Goal: Task Accomplishment & Management: Complete application form

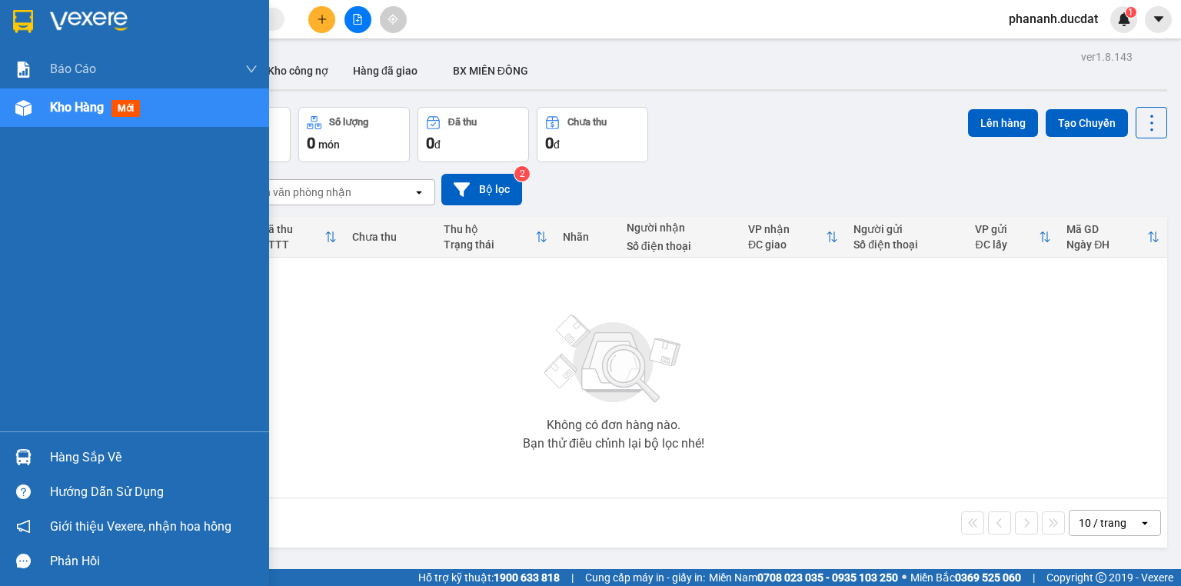
click at [22, 104] on img at bounding box center [23, 108] width 16 height 16
click at [80, 110] on span "Kho hàng" at bounding box center [77, 107] width 54 height 15
click at [83, 106] on span "Kho hàng" at bounding box center [77, 107] width 54 height 15
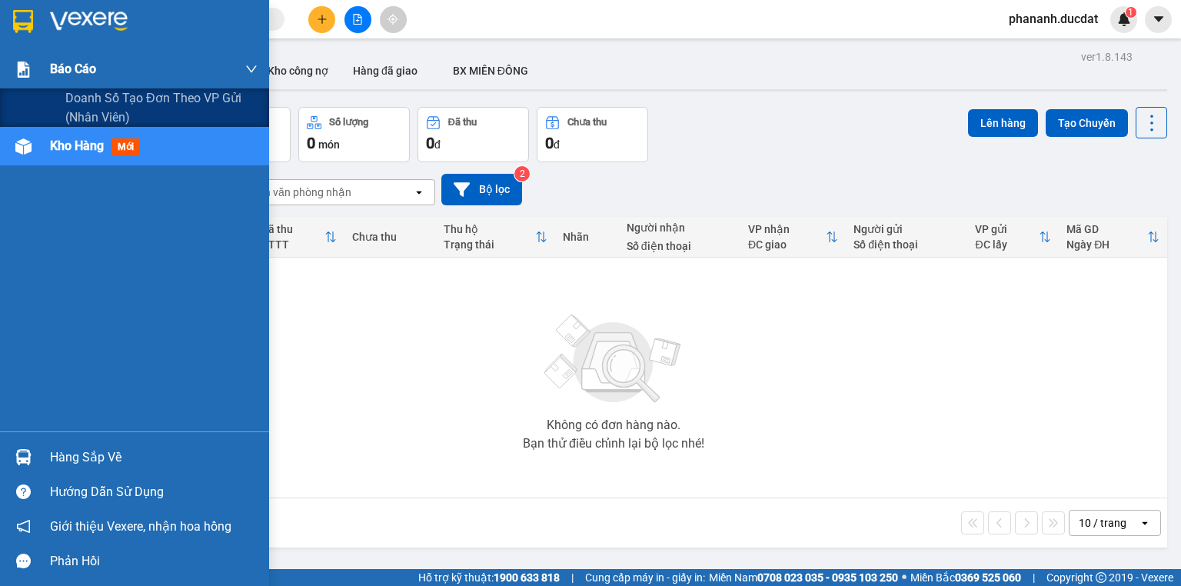
click at [79, 74] on span "Báo cáo" at bounding box center [73, 68] width 46 height 19
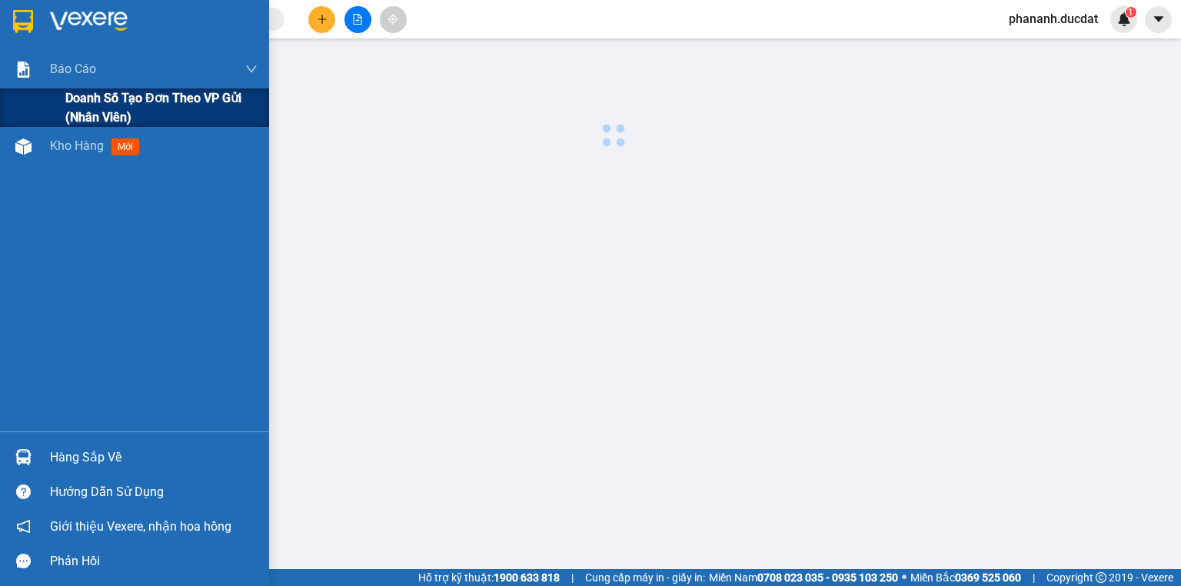
click at [101, 98] on span "Doanh số tạo đơn theo VP gửi (nhân viên)" at bounding box center [161, 107] width 192 height 38
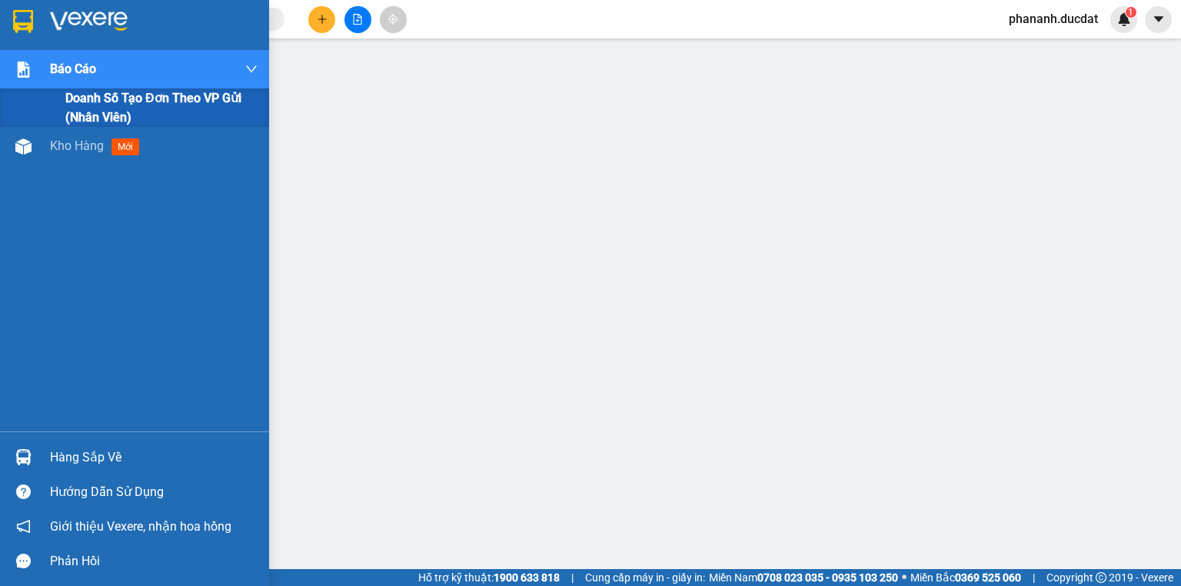
click at [193, 100] on span "Doanh số tạo đơn theo VP gửi (nhân viên)" at bounding box center [161, 107] width 192 height 38
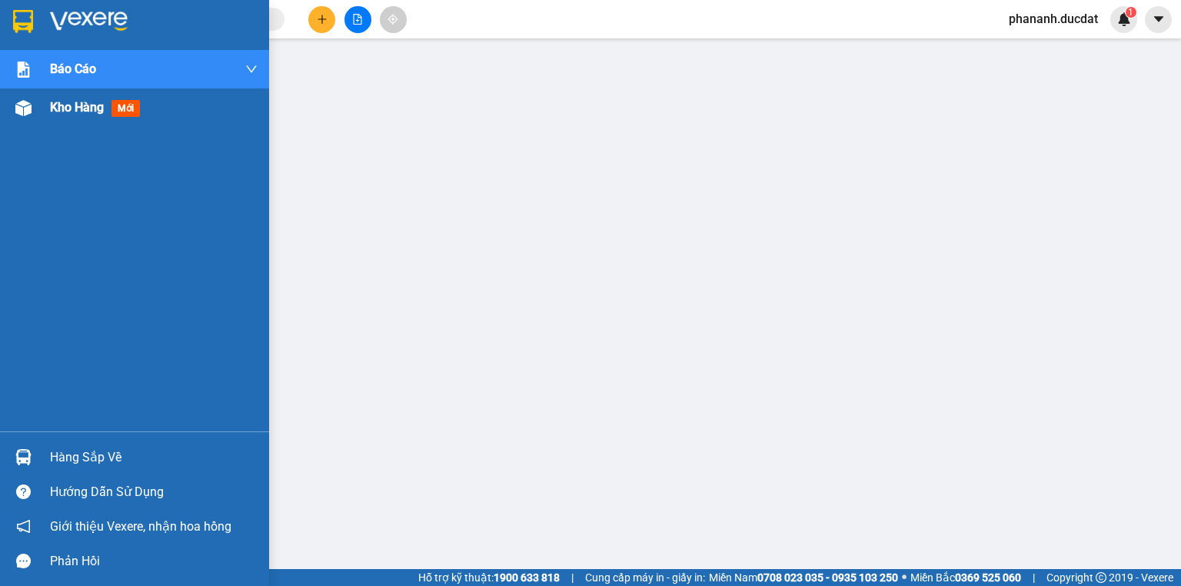
click at [60, 108] on span "Kho hàng" at bounding box center [77, 107] width 54 height 15
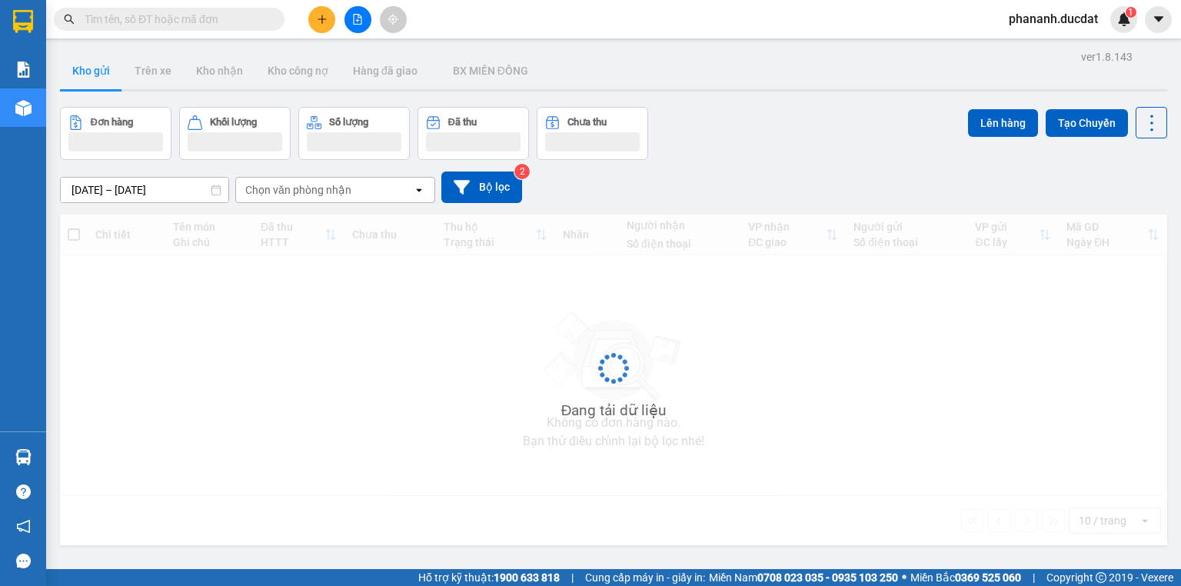
click at [264, 18] on input "text" at bounding box center [175, 19] width 181 height 17
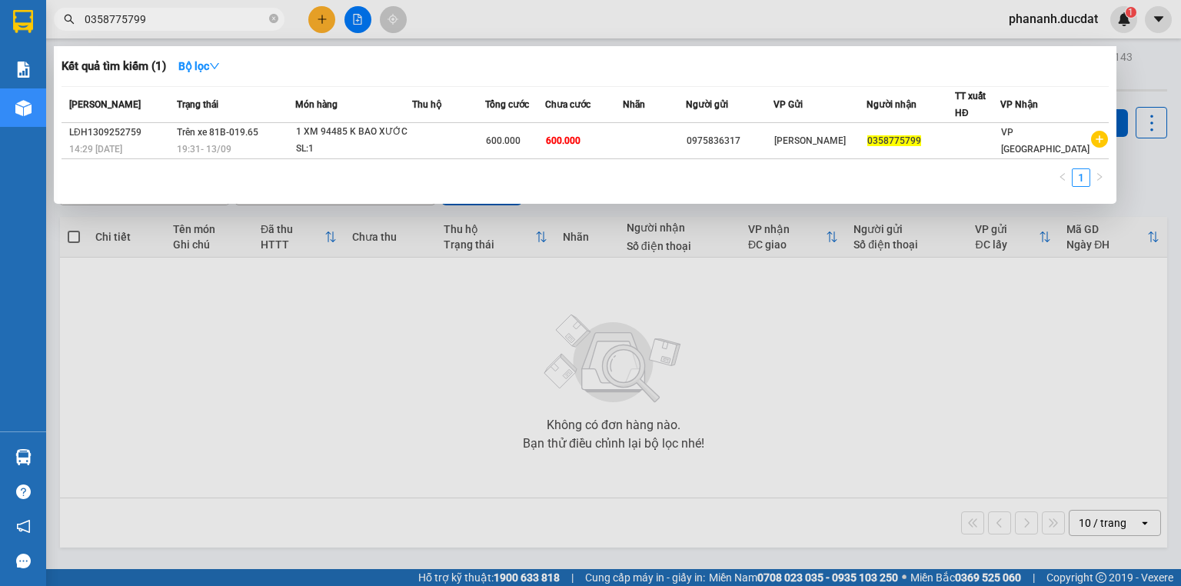
drag, startPoint x: 193, startPoint y: 15, endPoint x: 45, endPoint y: 28, distance: 148.9
click at [45, 28] on section "Kết quả tìm kiếm ( 1 ) Bộ lọc Mã ĐH Trạng thái Món hàng Thu hộ Tổng cước Chưa c…" at bounding box center [590, 293] width 1181 height 586
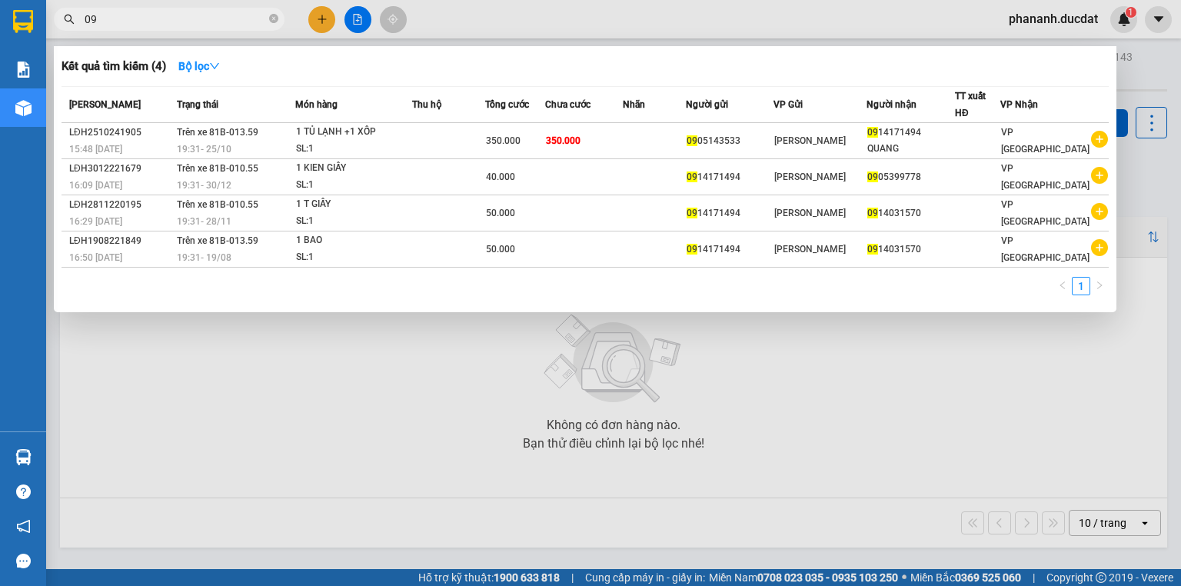
type input "0"
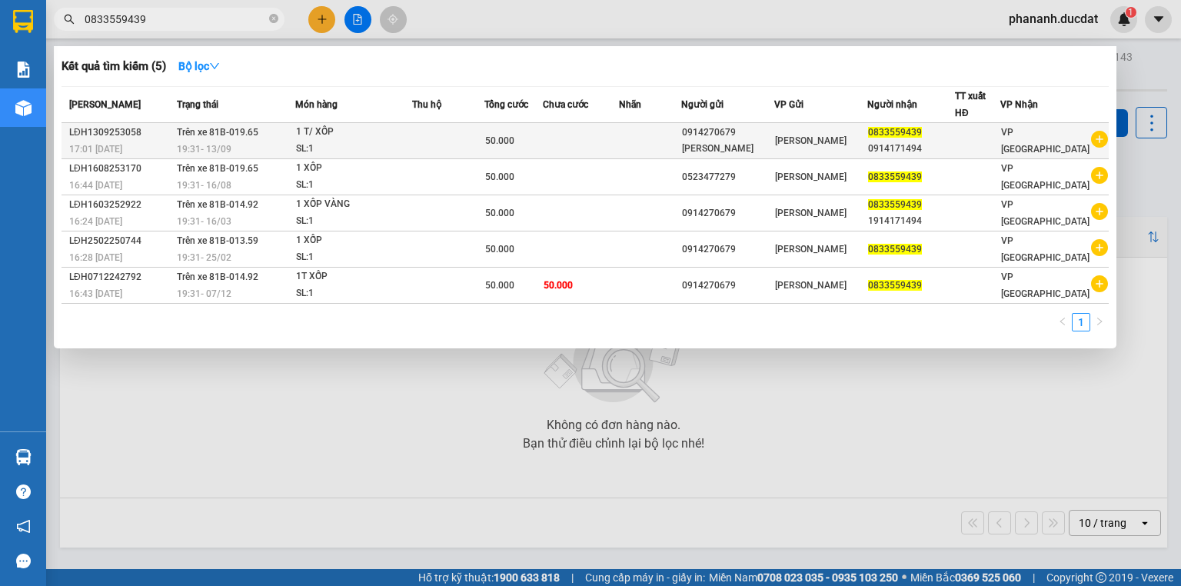
type input "0833559439"
click at [720, 148] on div "[PERSON_NAME]" at bounding box center [727, 149] width 91 height 16
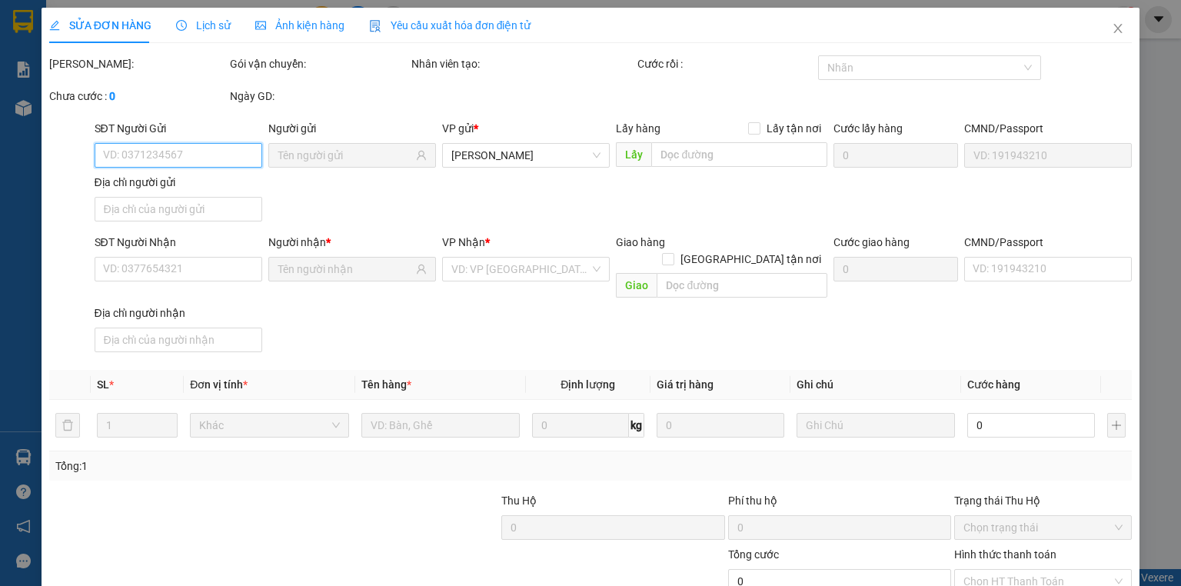
type input "0914270679"
type input "0833559439"
type input "50.000"
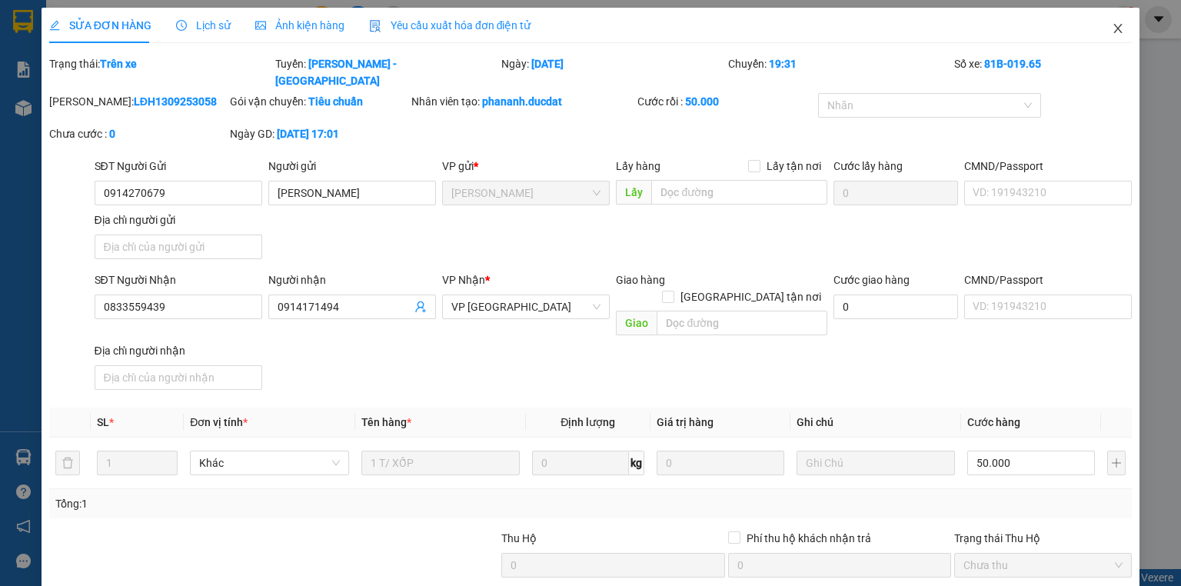
click at [1102, 32] on span "Close" at bounding box center [1117, 29] width 43 height 43
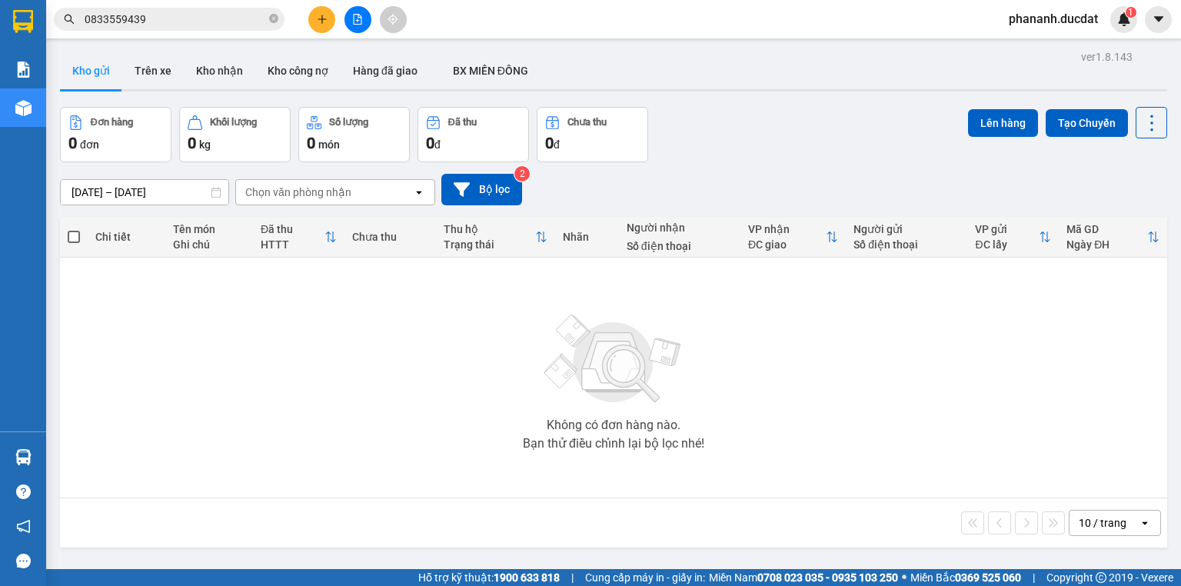
click at [371, 194] on div "Chọn văn phòng nhận" at bounding box center [324, 192] width 177 height 25
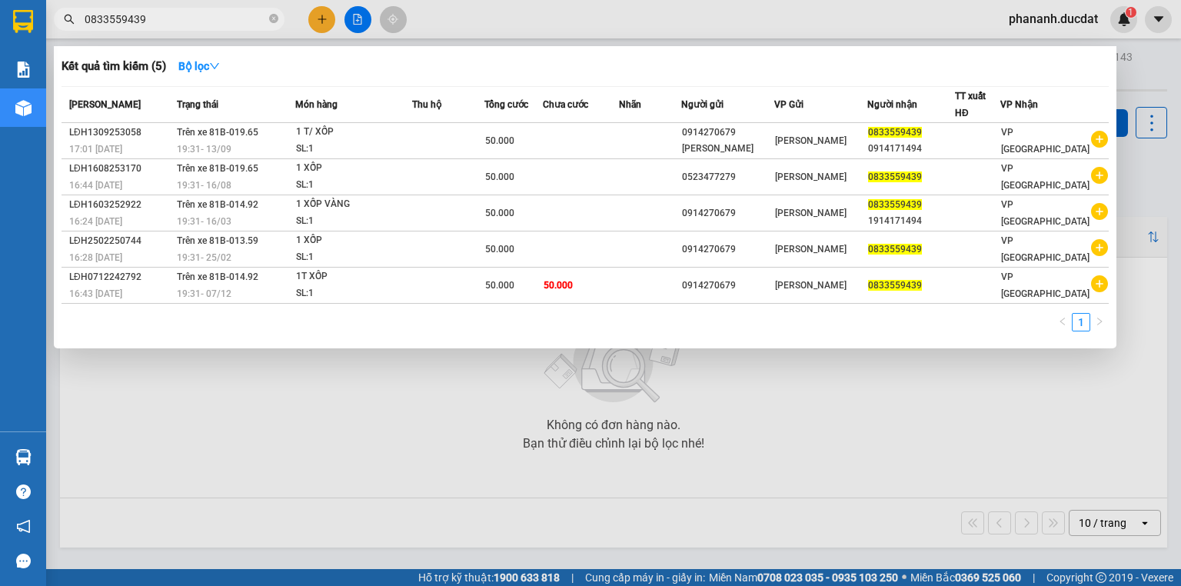
click at [202, 22] on input "0833559439" at bounding box center [175, 19] width 181 height 17
drag, startPoint x: 202, startPoint y: 22, endPoint x: 77, endPoint y: 25, distance: 125.3
click at [77, 25] on span "0833559439" at bounding box center [169, 19] width 231 height 23
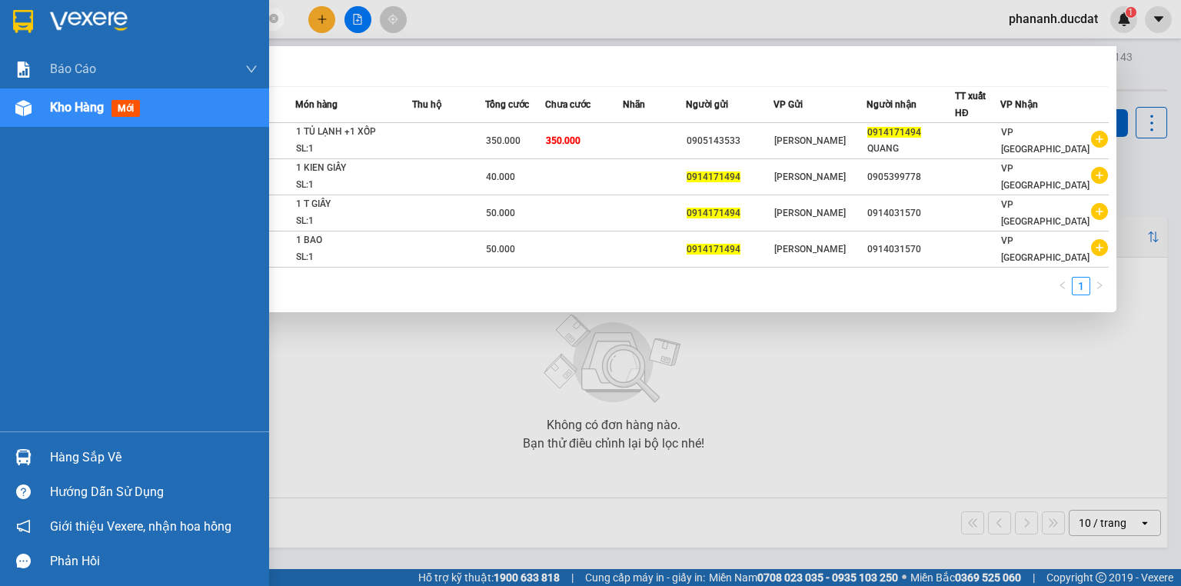
drag, startPoint x: 212, startPoint y: 15, endPoint x: 0, endPoint y: 1, distance: 212.7
click at [0, 1] on section "Kết quả tìm kiếm ( 4 ) Bộ lọc Mã ĐH Trạng thái Món hàng Thu hộ Tổng cước Chưa c…" at bounding box center [590, 293] width 1181 height 586
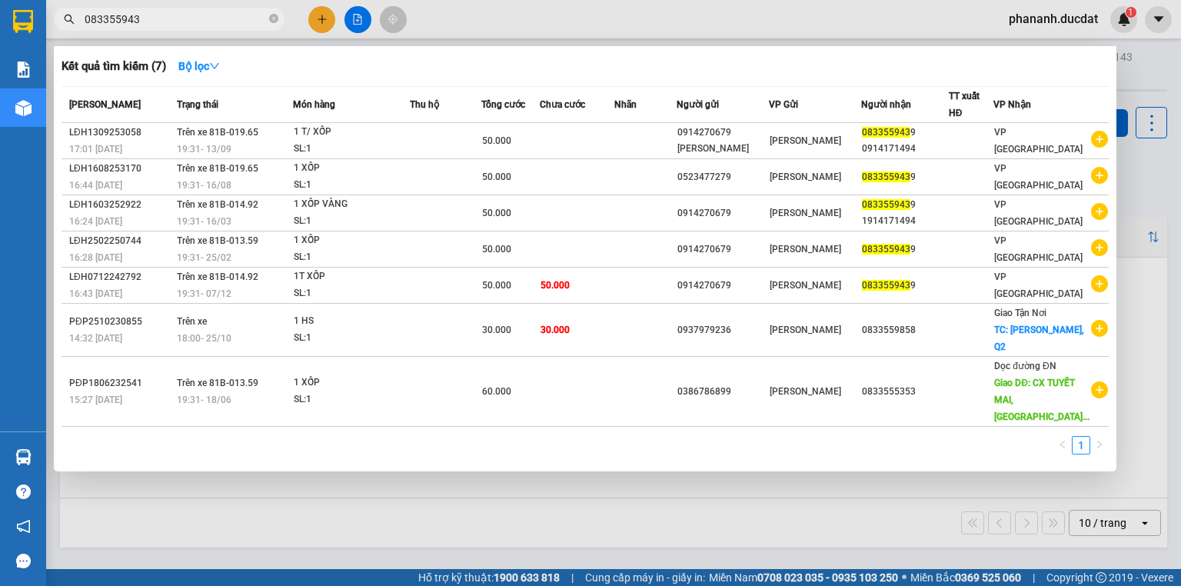
type input "0833559439"
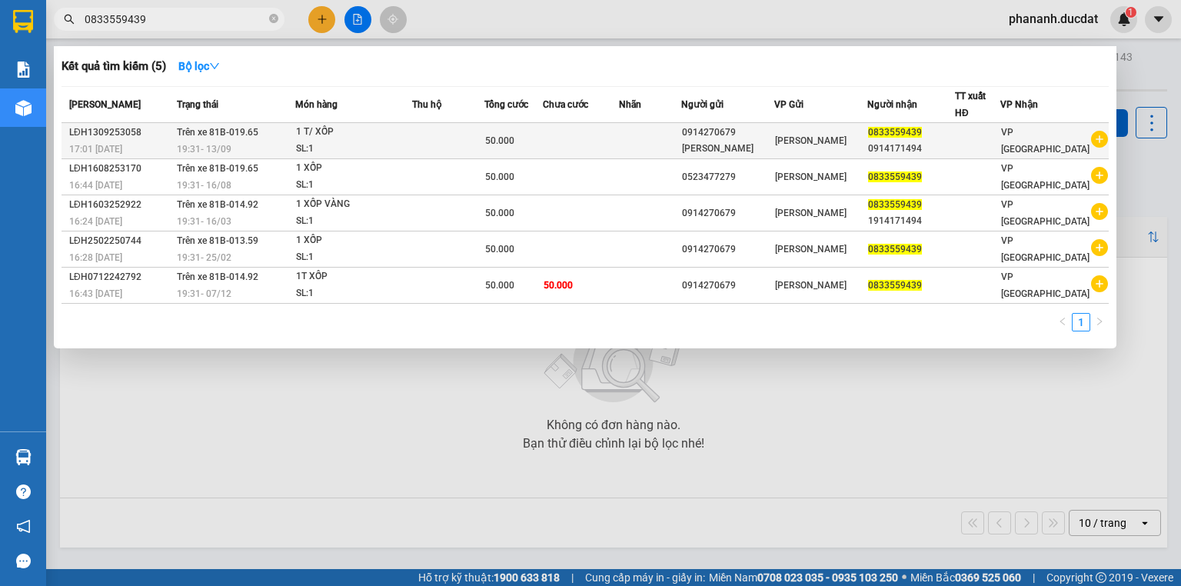
click at [480, 149] on td at bounding box center [448, 141] width 72 height 36
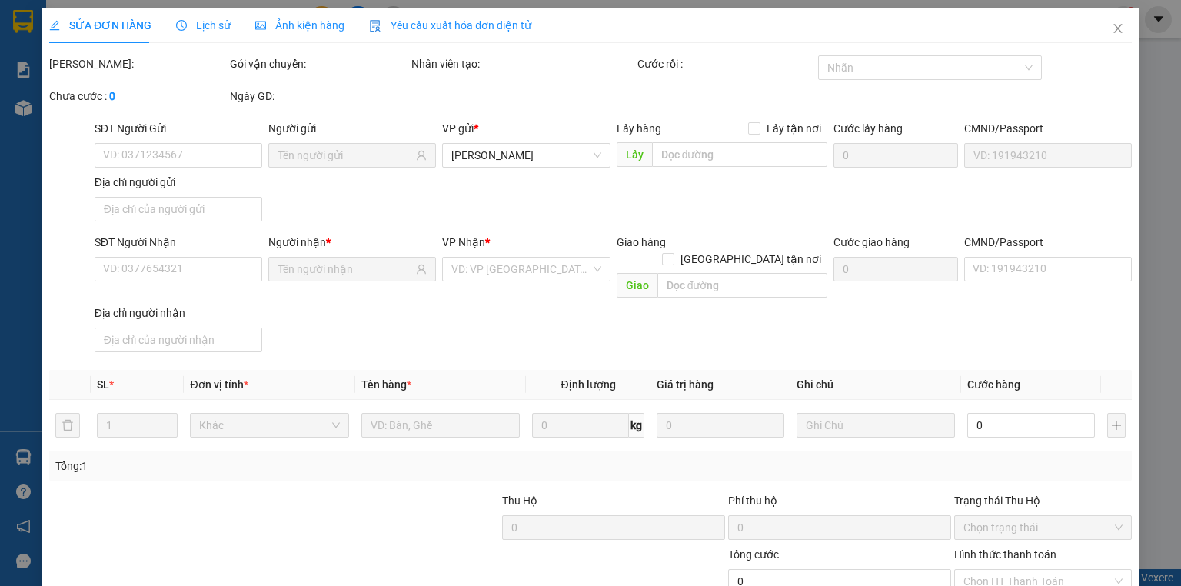
type input "0914270679"
type input "0833559439"
type input "50.000"
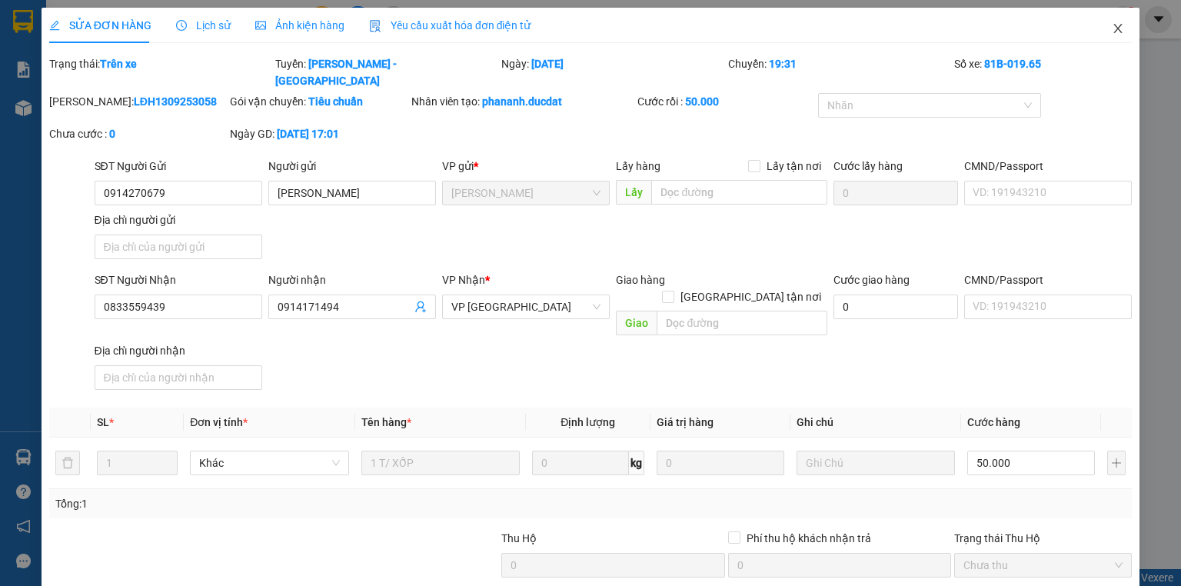
click at [1107, 37] on span "Close" at bounding box center [1117, 29] width 43 height 43
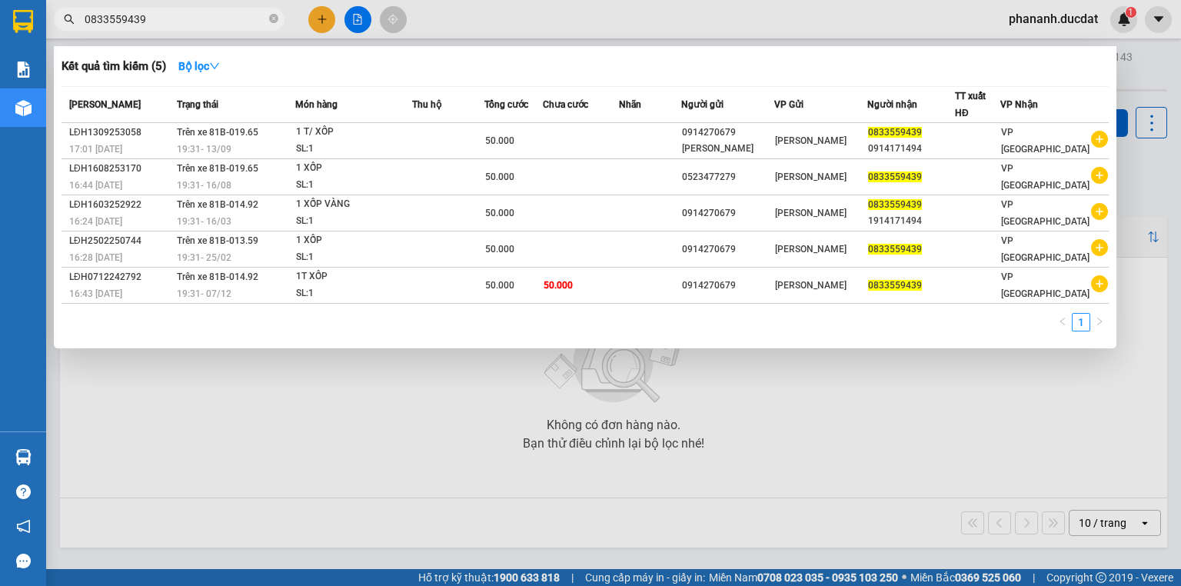
drag, startPoint x: 176, startPoint y: 15, endPoint x: 0, endPoint y: 65, distance: 183.2
click at [0, 65] on section "Kết quả tìm kiếm ( 5 ) Bộ lọc Mã ĐH Trạng thái Món hàng Thu hộ Tổng cước Chưa c…" at bounding box center [590, 293] width 1181 height 586
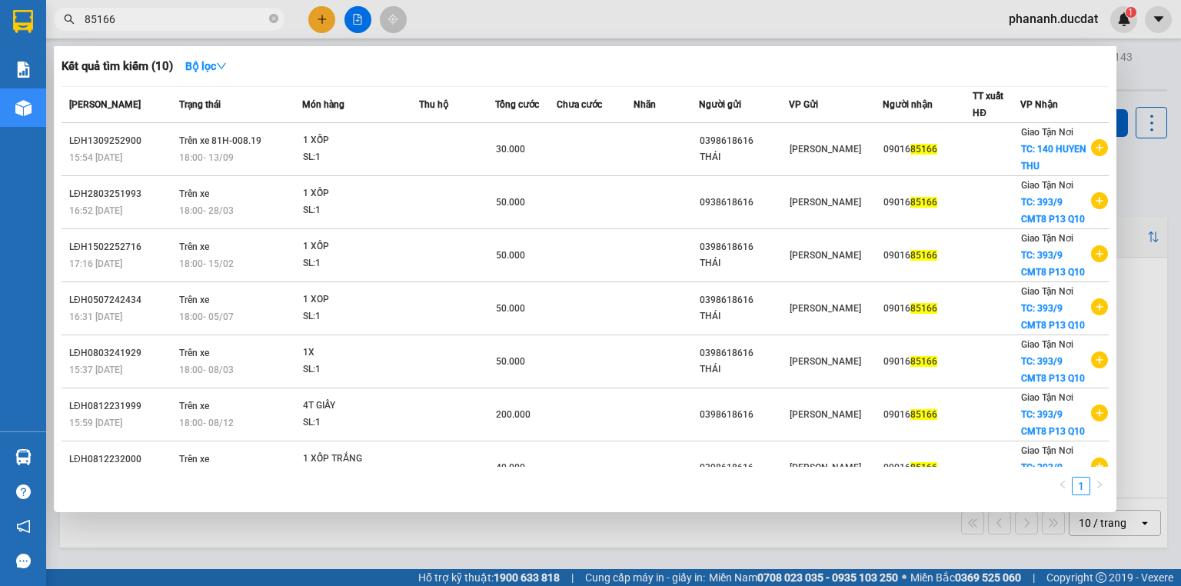
click at [203, 22] on input "85166" at bounding box center [175, 19] width 181 height 17
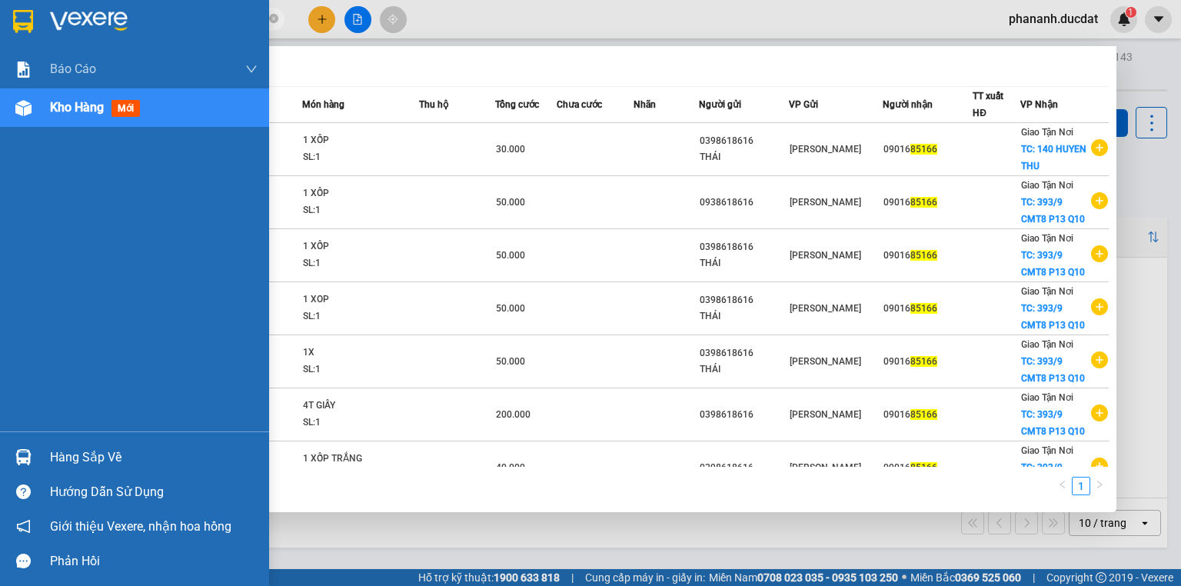
drag, startPoint x: 203, startPoint y: 22, endPoint x: 0, endPoint y: 28, distance: 203.0
click at [0, 28] on section "Kết quả tìm kiếm ( 10 ) Bộ lọc Mã ĐH Trạng thái Món hàng Thu hộ Tổng cước Chưa …" at bounding box center [590, 293] width 1181 height 586
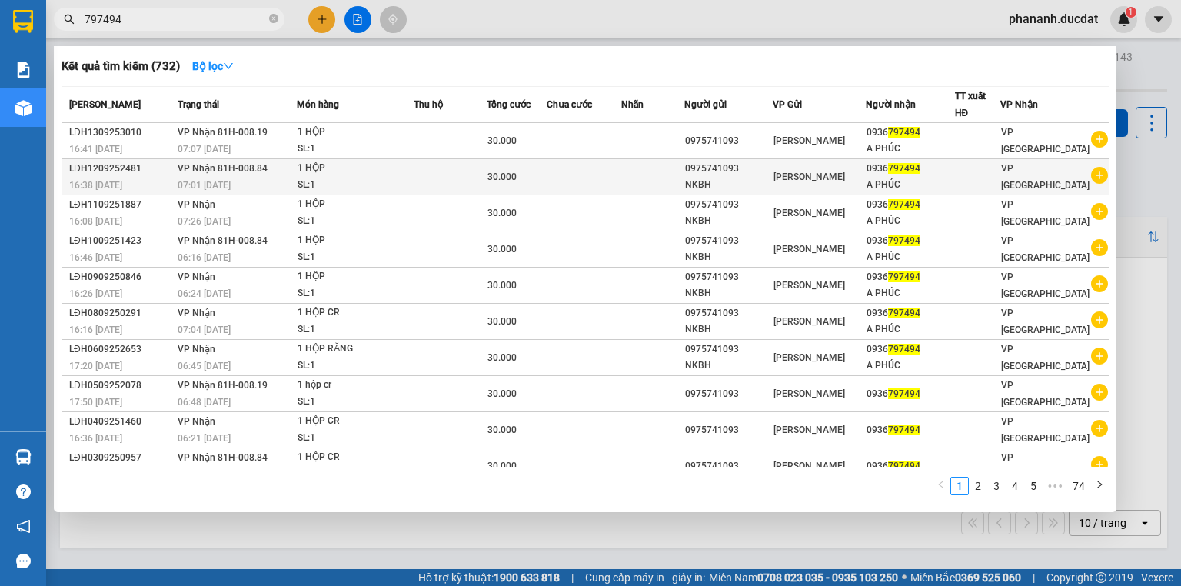
type input "797494"
click at [597, 181] on td at bounding box center [584, 177] width 75 height 36
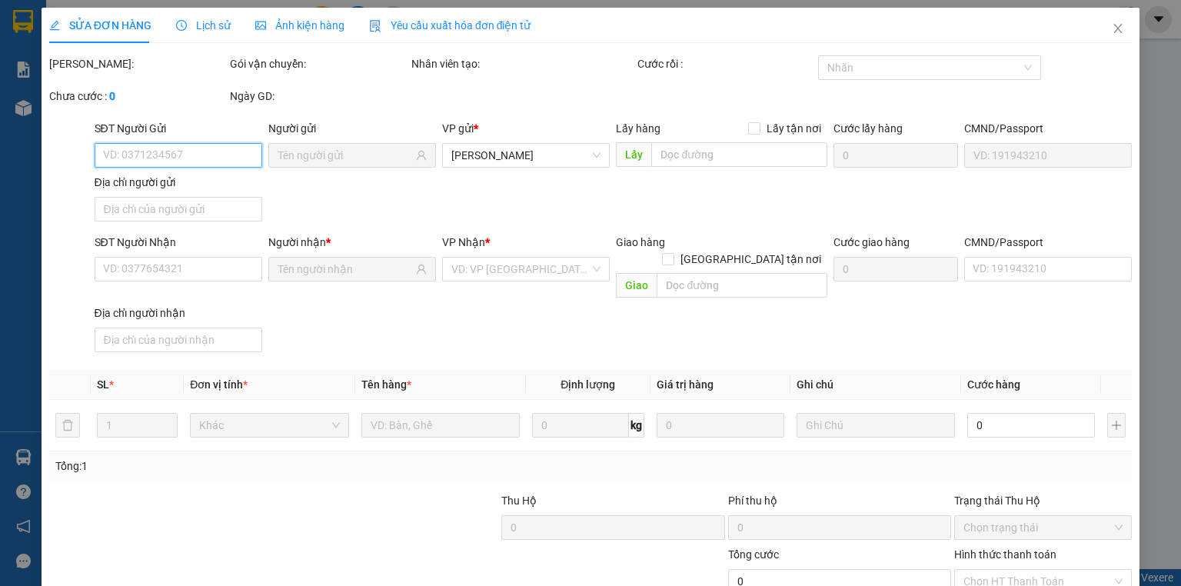
type input "0975741093"
type input "0936797494"
type input "30.000"
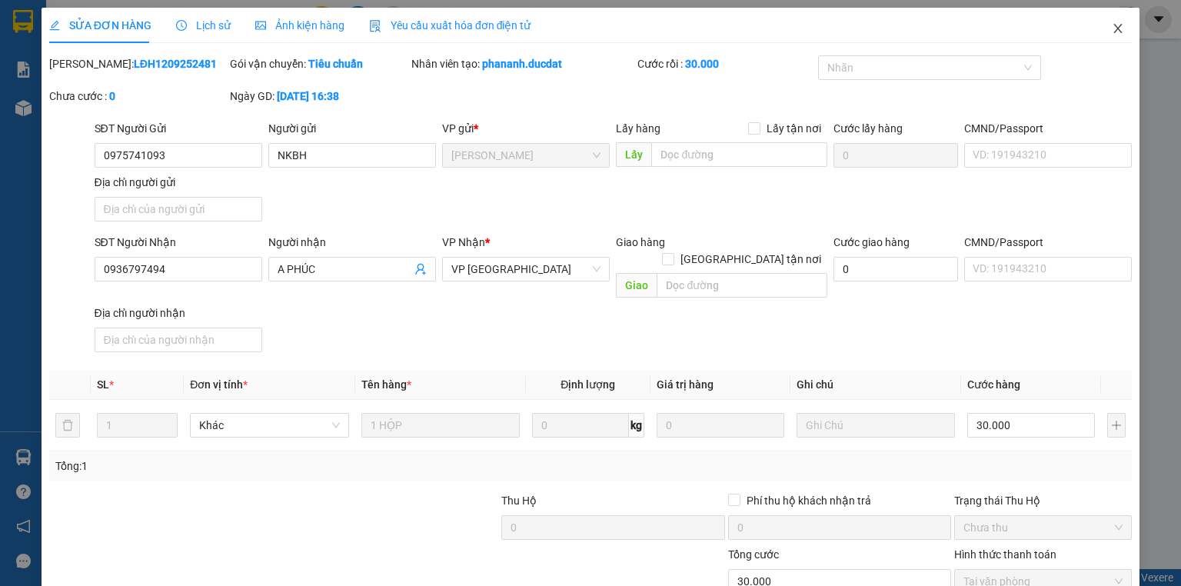
click at [1112, 29] on icon "close" at bounding box center [1118, 28] width 12 height 12
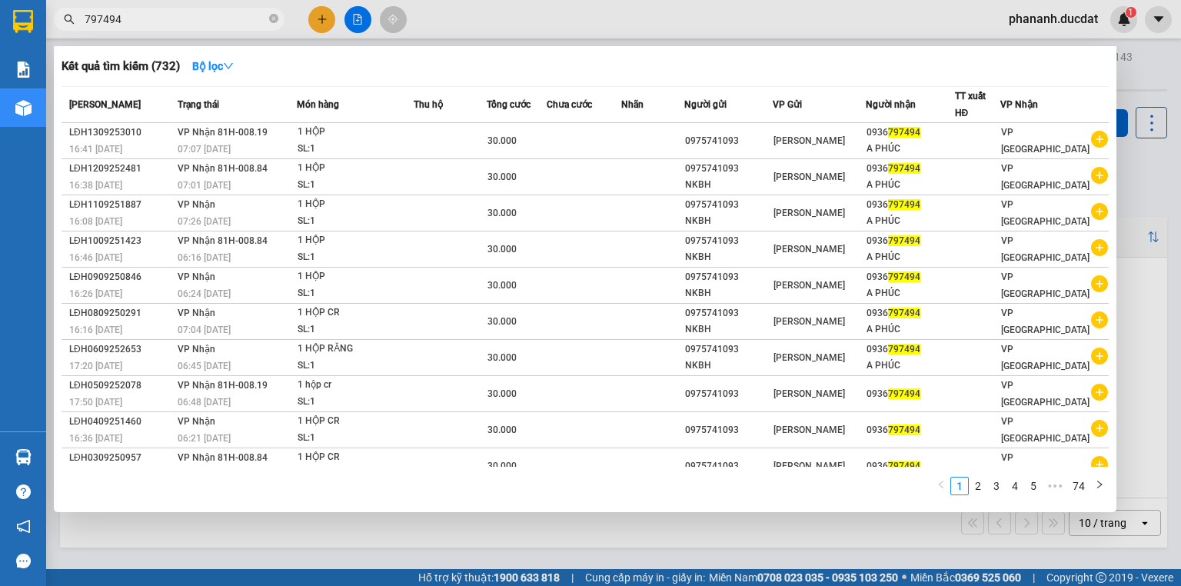
click at [221, 25] on input "797494" at bounding box center [175, 19] width 181 height 17
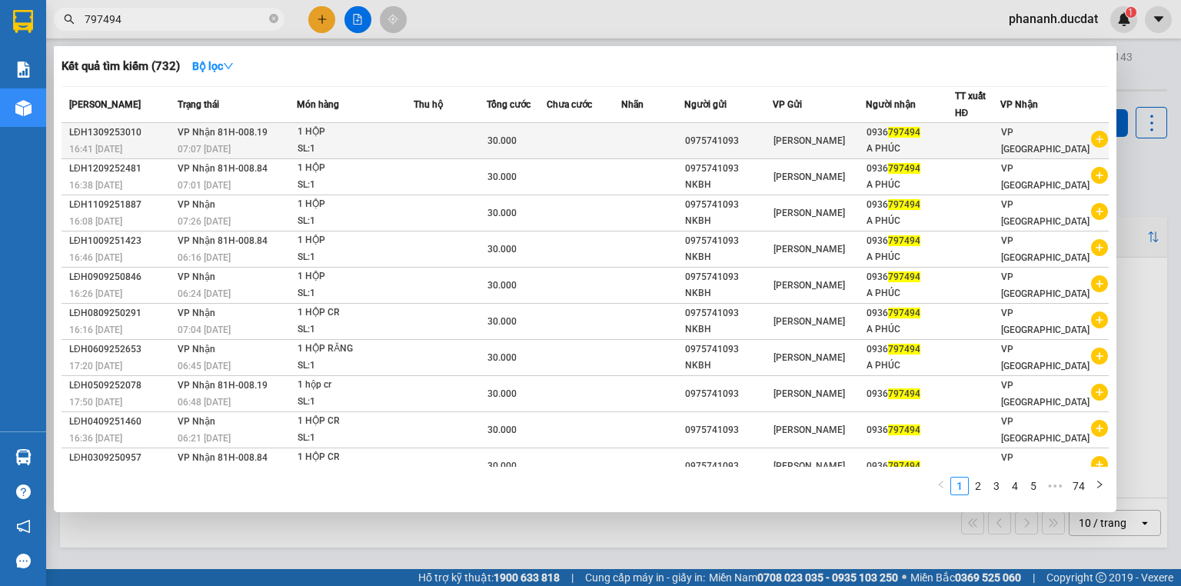
click at [388, 138] on div "1 HỘP" at bounding box center [354, 132] width 115 height 17
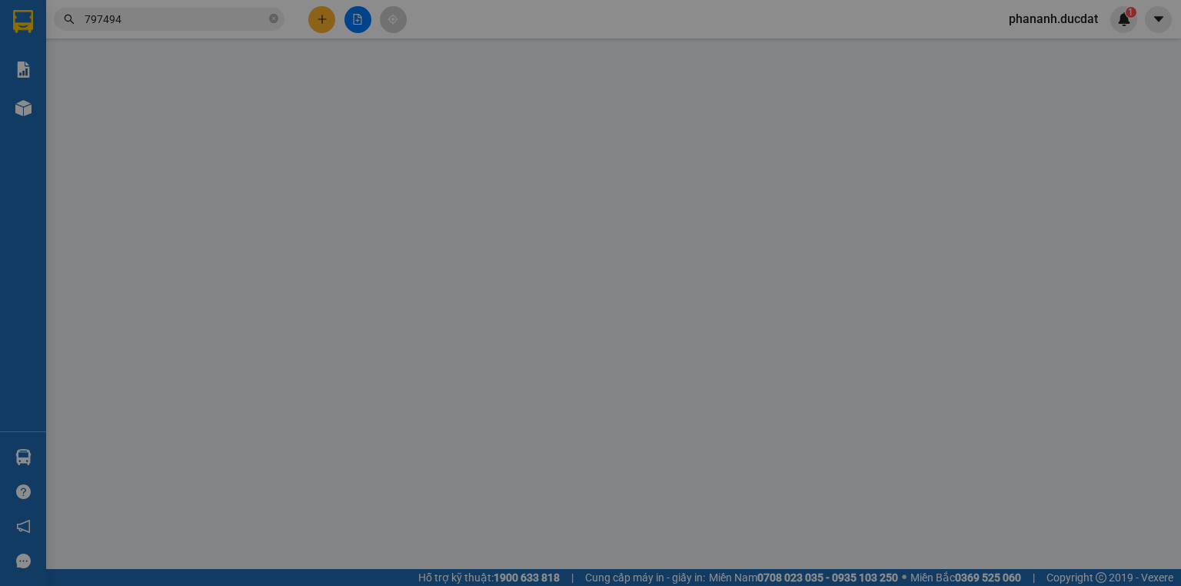
type input "0975741093"
type input "0936797494"
type input "30.000"
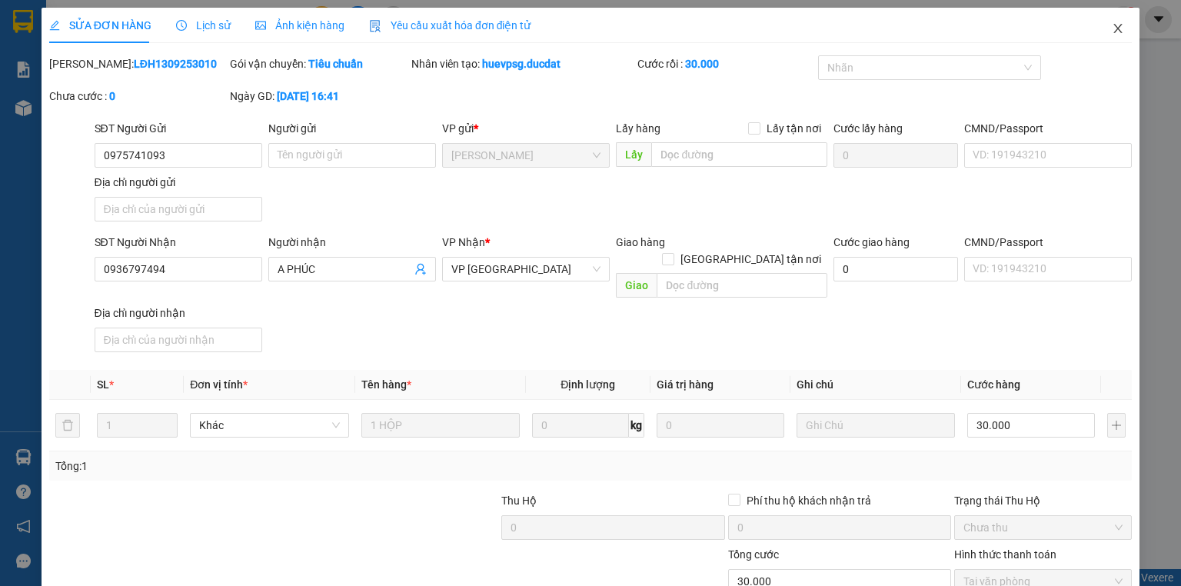
click at [1097, 37] on span "Close" at bounding box center [1117, 29] width 43 height 43
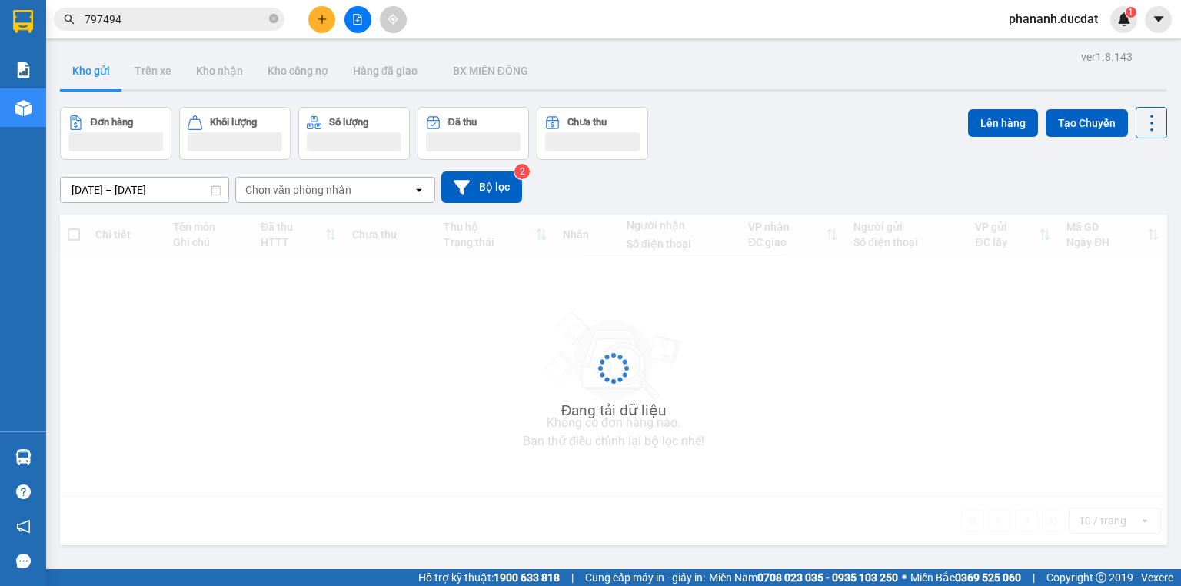
click at [1108, 28] on div "phananh.ducdat 1" at bounding box center [1066, 19] width 141 height 27
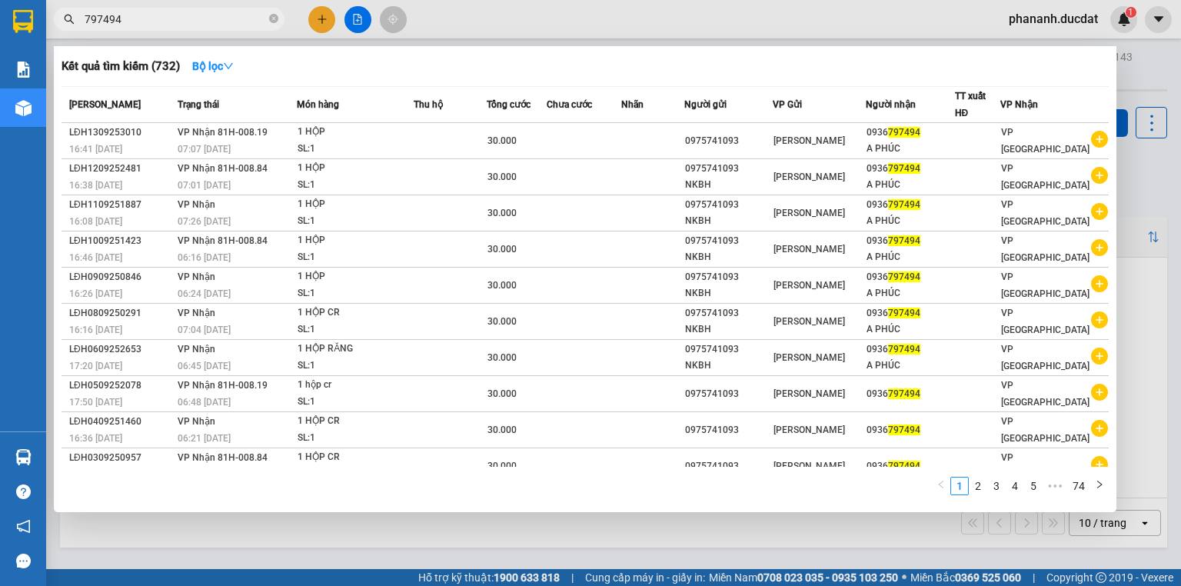
drag, startPoint x: 143, startPoint y: 21, endPoint x: 85, endPoint y: 43, distance: 62.5
click at [85, 33] on div "Kết quả tìm kiếm ( 732 ) Bộ lọc Mã ĐH Trạng thái Món hàng Thu hộ Tổng cước Chưa…" at bounding box center [150, 19] width 300 height 27
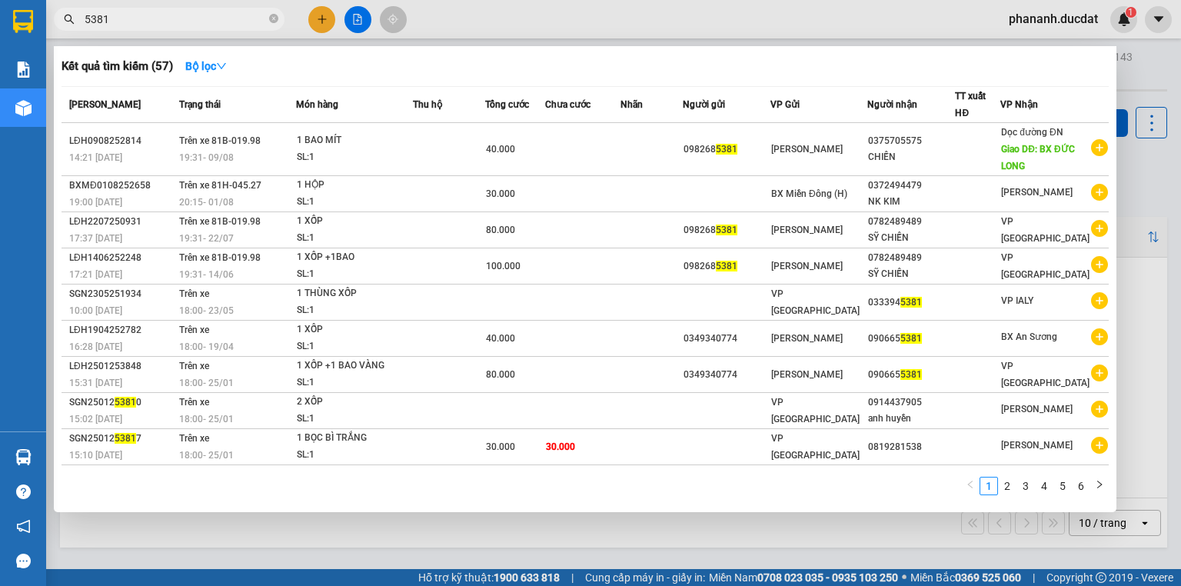
click at [83, 18] on span "5381" at bounding box center [169, 19] width 231 height 23
click at [88, 20] on input "5381" at bounding box center [175, 19] width 181 height 17
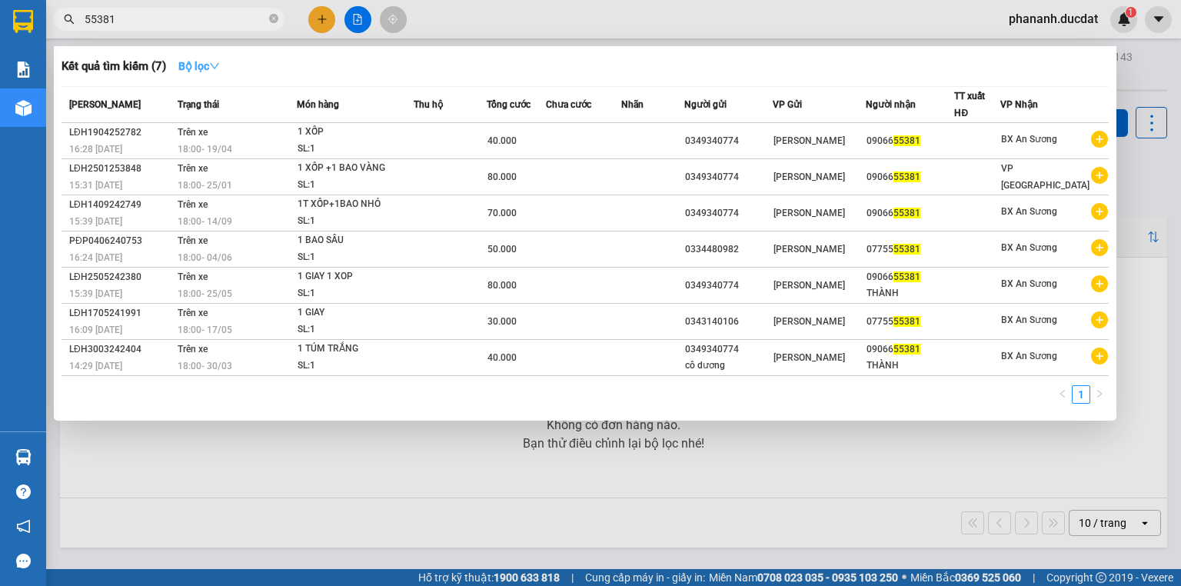
type input "55381"
click at [220, 70] on icon "down" at bounding box center [214, 66] width 11 height 11
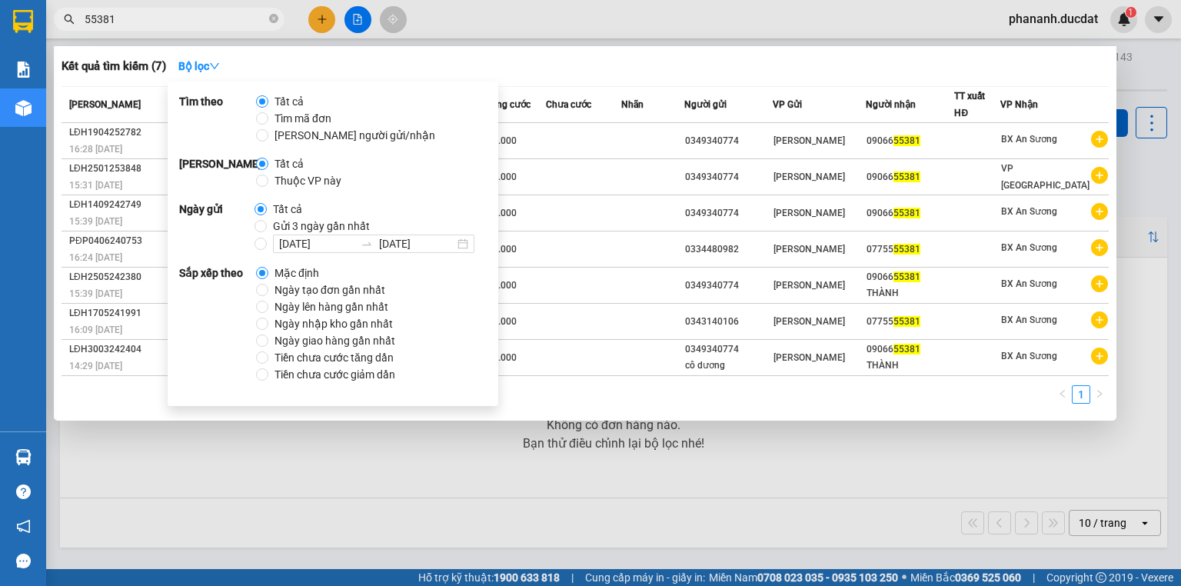
click at [271, 290] on span "Ngày tạo đơn gần nhất" at bounding box center [329, 289] width 123 height 17
click at [268, 290] on input "Ngày tạo đơn gần nhất" at bounding box center [262, 290] width 12 height 12
radio input "true"
radio input "false"
click at [383, 440] on div at bounding box center [590, 293] width 1181 height 586
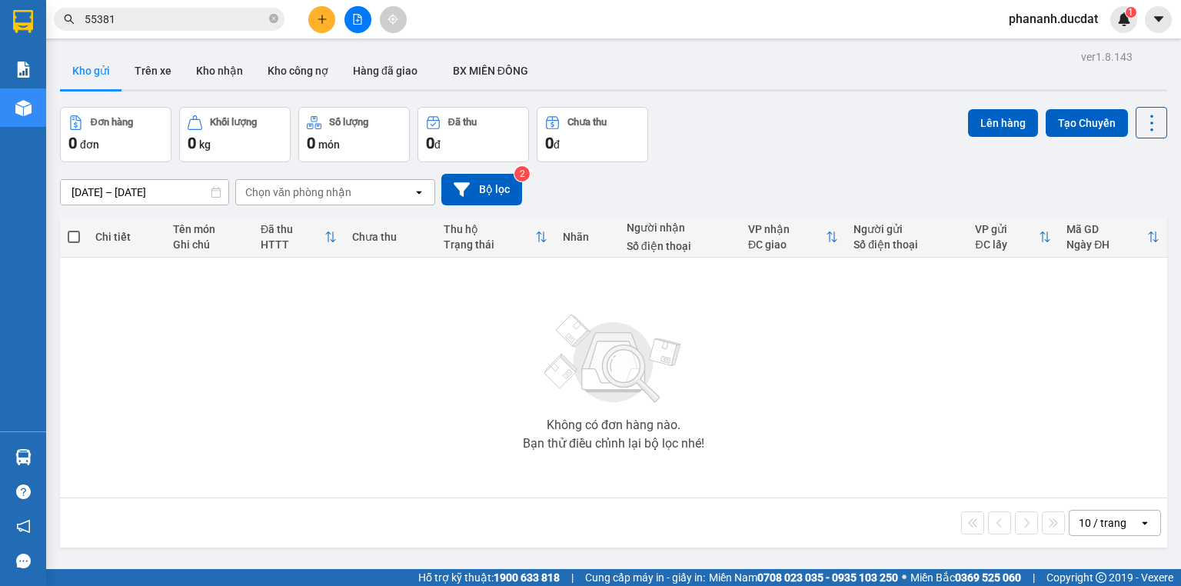
click at [158, 15] on input "55381" at bounding box center [175, 19] width 181 height 17
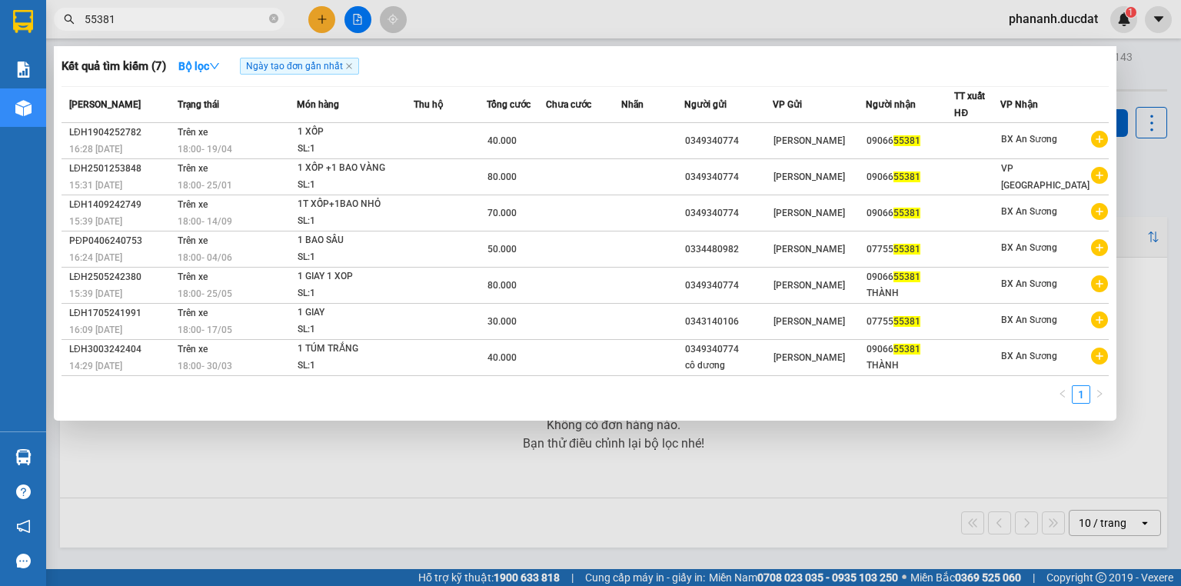
click at [85, 19] on input "55381" at bounding box center [175, 19] width 181 height 17
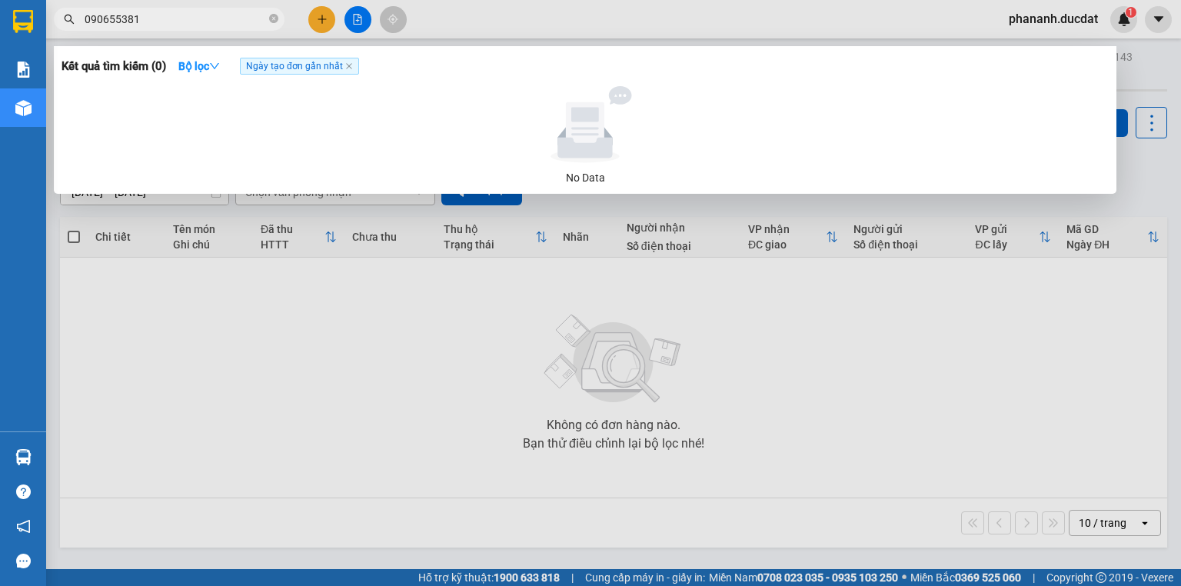
type input "0906655381"
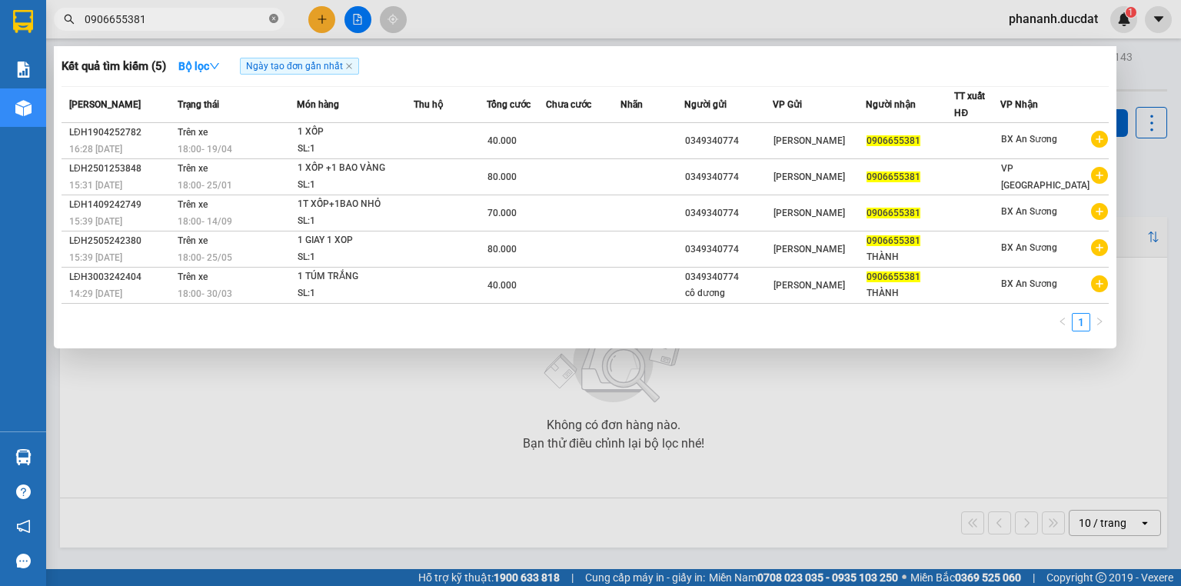
click at [272, 18] on icon "close-circle" at bounding box center [273, 18] width 9 height 9
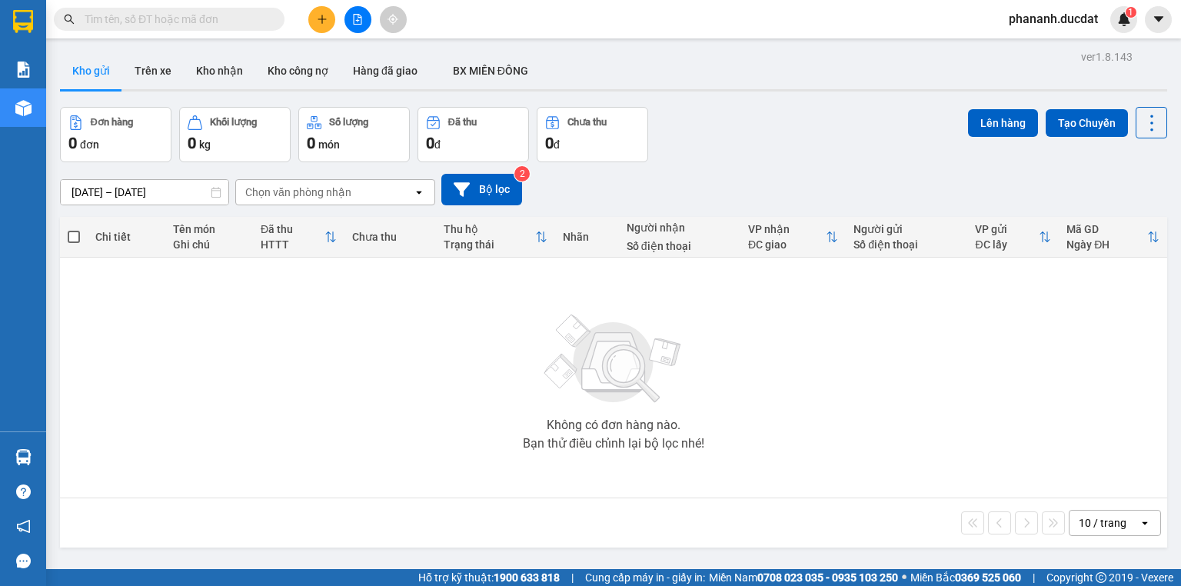
click at [205, 11] on input "text" at bounding box center [175, 19] width 181 height 17
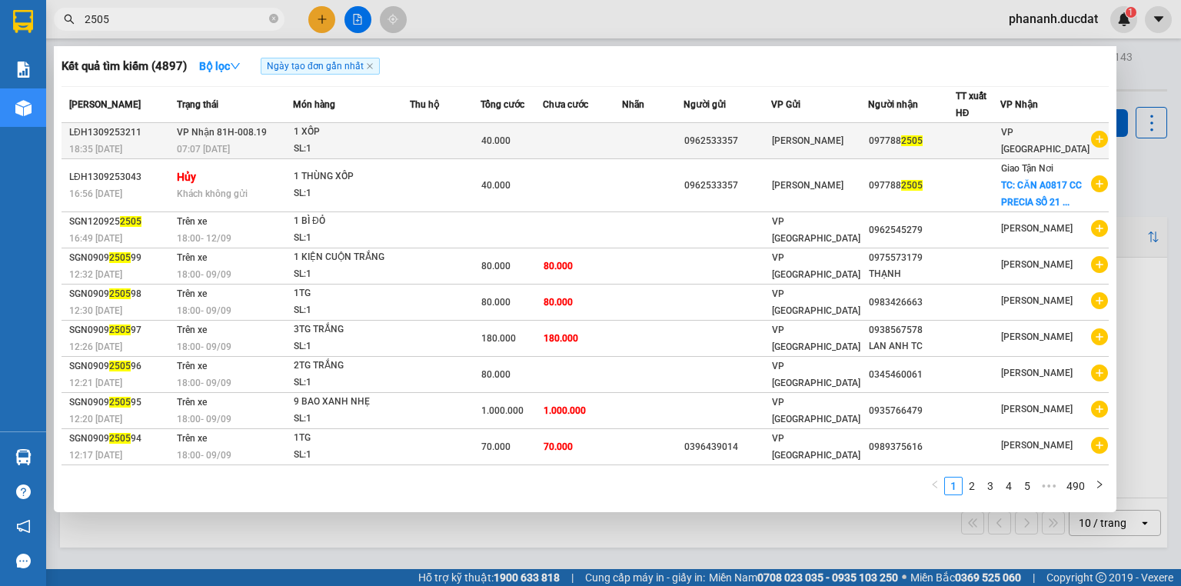
type input "2505"
click at [369, 141] on div "SL: 1" at bounding box center [351, 149] width 115 height 17
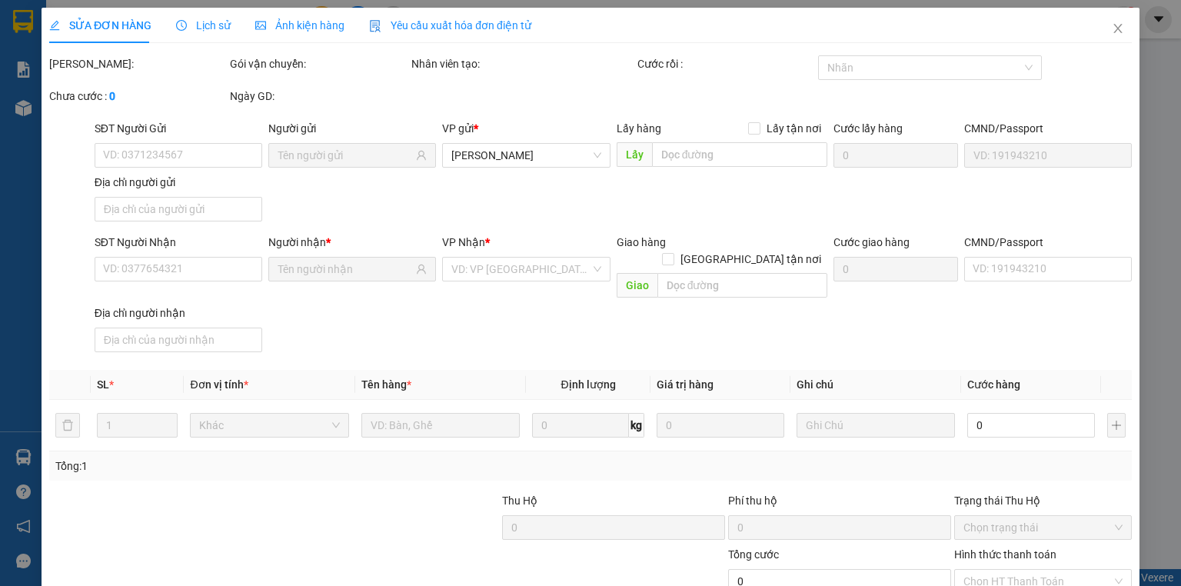
type input "0962533357"
type input "0977882505"
type input "40.000"
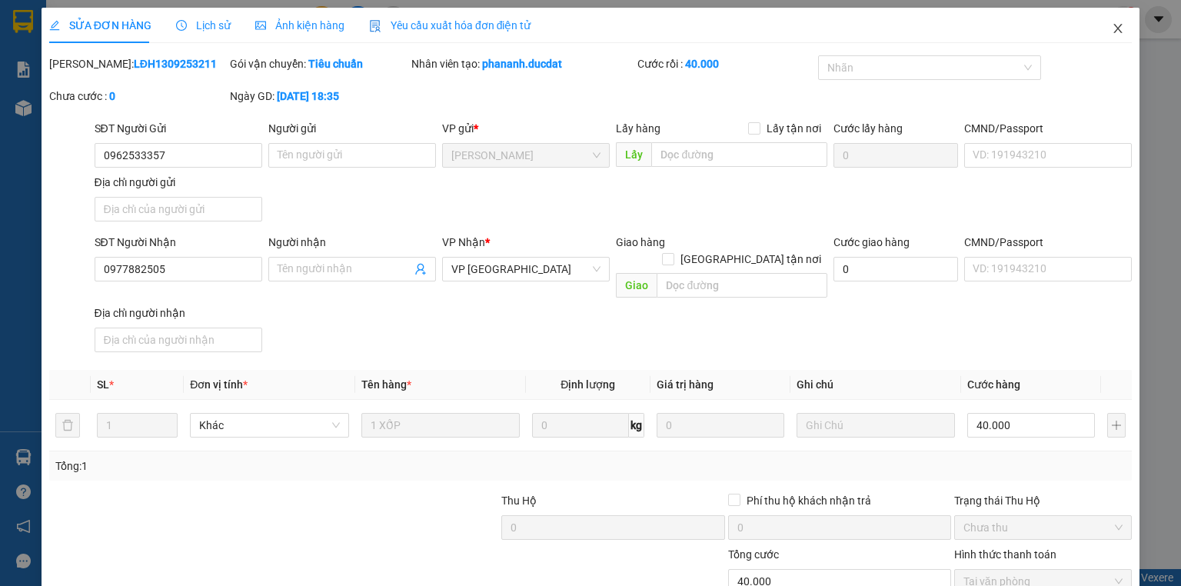
click at [1117, 34] on span "Close" at bounding box center [1117, 29] width 43 height 43
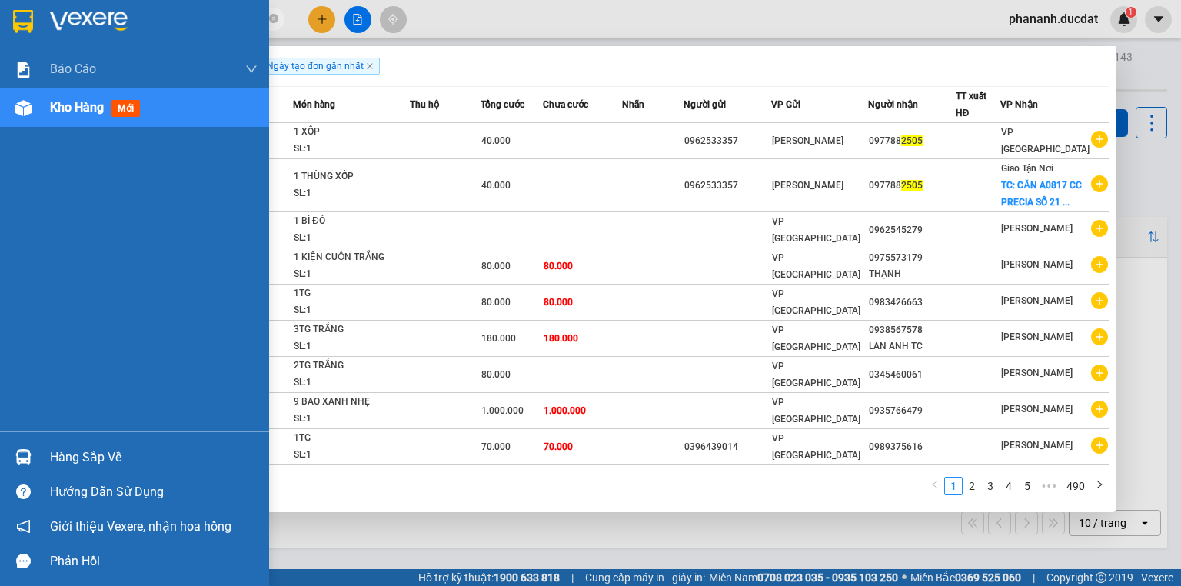
drag, startPoint x: 194, startPoint y: 10, endPoint x: 18, endPoint y: 15, distance: 175.3
click at [18, 15] on section "Kết quả tìm kiếm ( 4897 ) Bộ lọc Ngày tạo đơn gần nhất Mã ĐH Trạng thái Món hàn…" at bounding box center [590, 293] width 1181 height 586
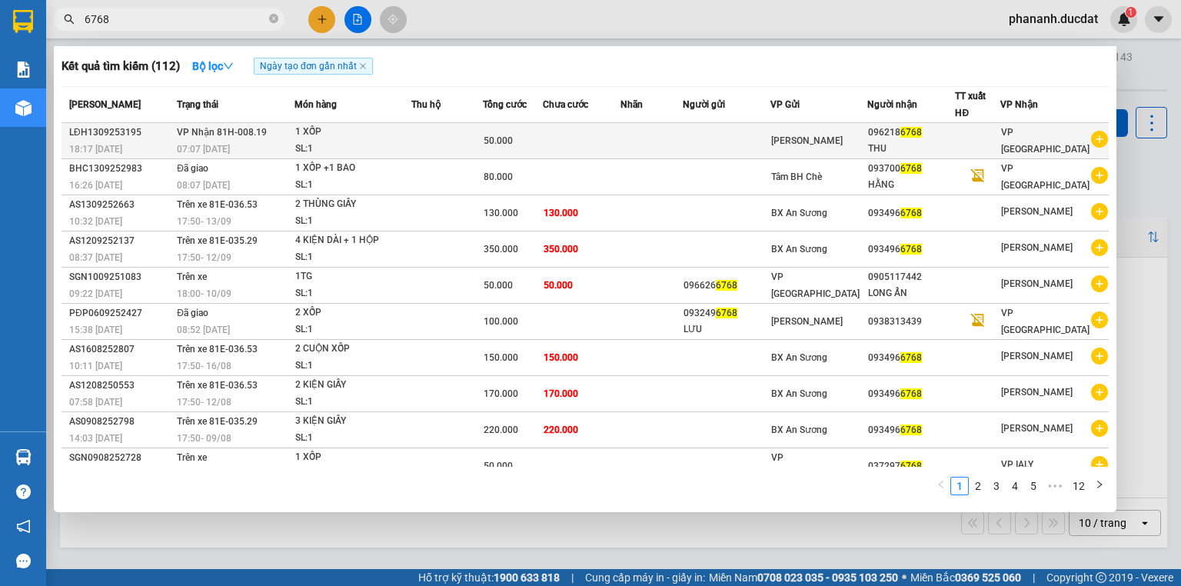
type input "6768"
click at [606, 135] on td at bounding box center [581, 141] width 77 height 36
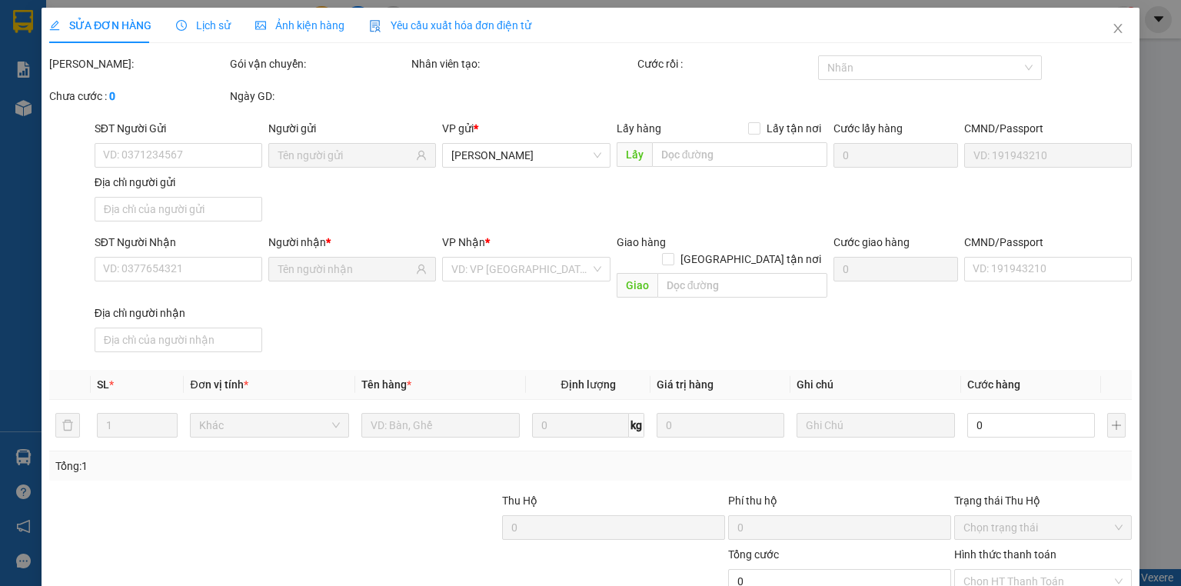
type input "0962186768"
type input "50.000"
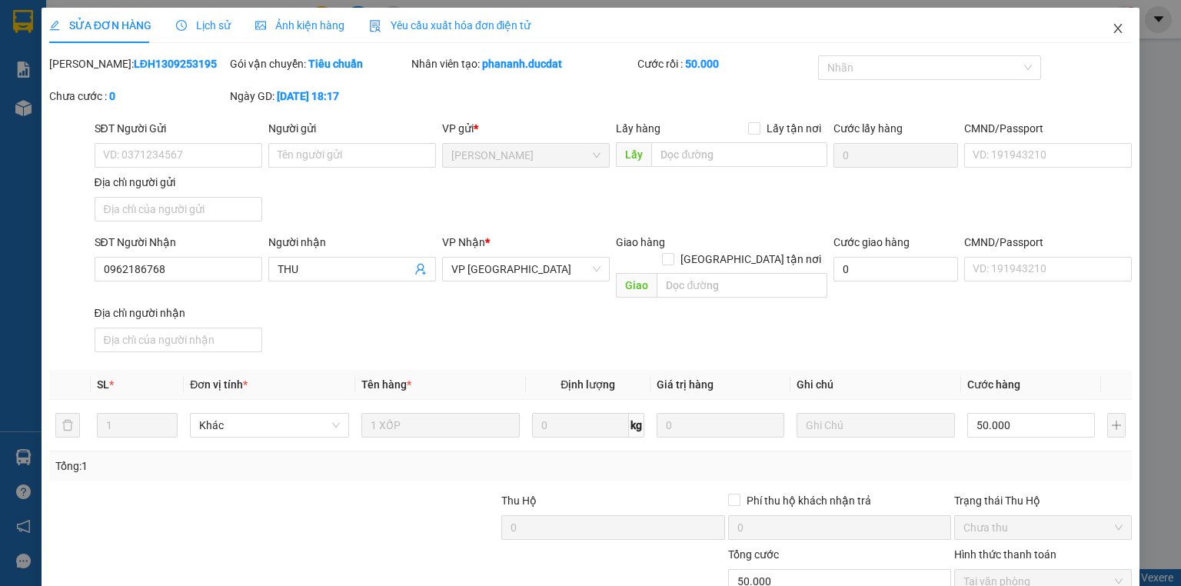
click at [1114, 26] on icon "close" at bounding box center [1118, 28] width 8 height 9
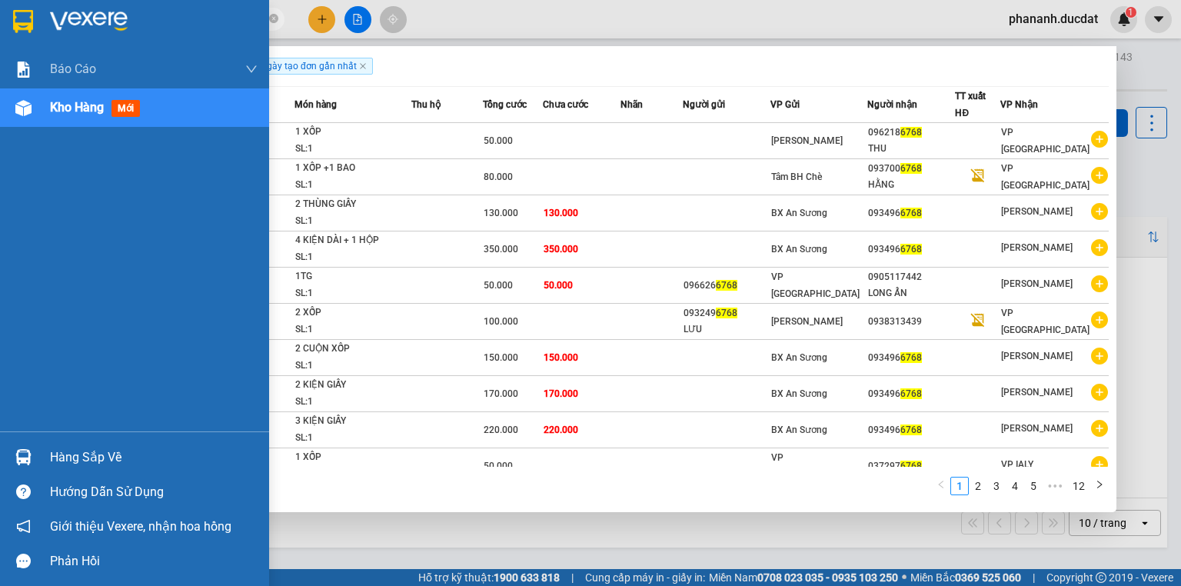
drag, startPoint x: 224, startPoint y: 21, endPoint x: 5, endPoint y: 24, distance: 219.1
click at [0, 24] on section "Kết quả tìm kiếm ( 112 ) Bộ lọc Ngày tạo đơn gần nhất Mã ĐH Trạng thái Món hàng…" at bounding box center [590, 293] width 1181 height 586
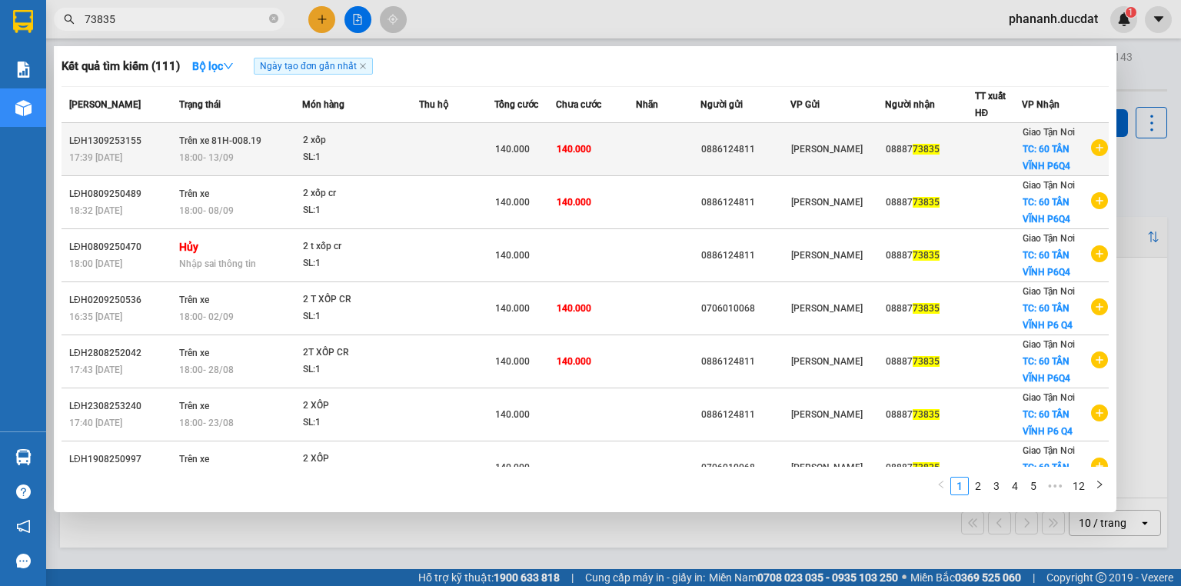
type input "73835"
click at [618, 160] on td "140.000" at bounding box center [596, 149] width 80 height 53
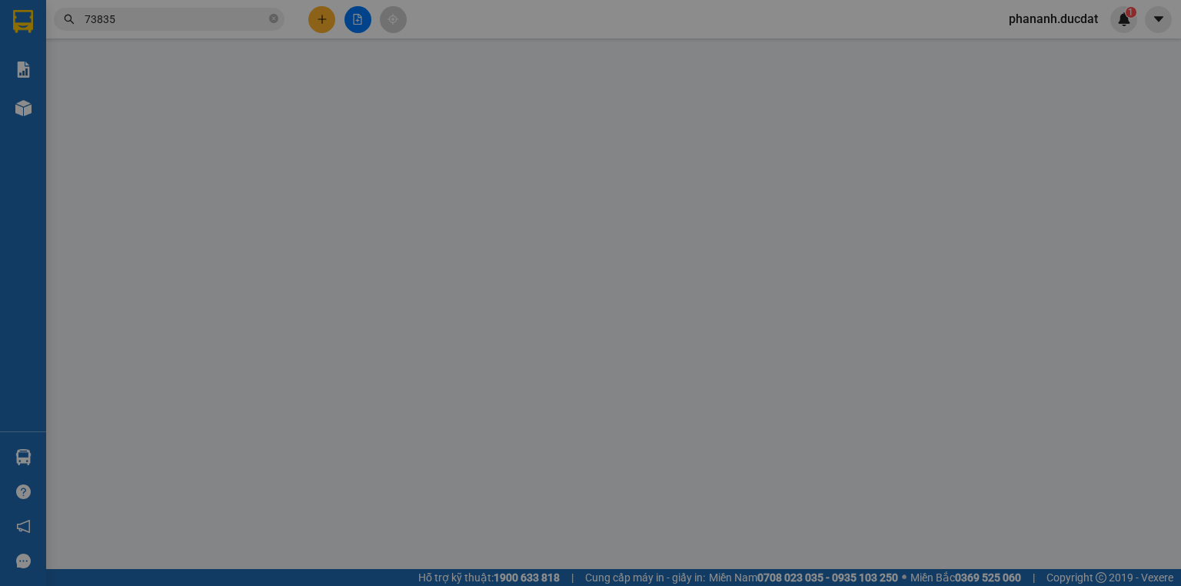
type input "0886124811"
type input "0888773835"
checkbox input "true"
type input "60 TÂN VĨNH P6Q4"
type input "140.000"
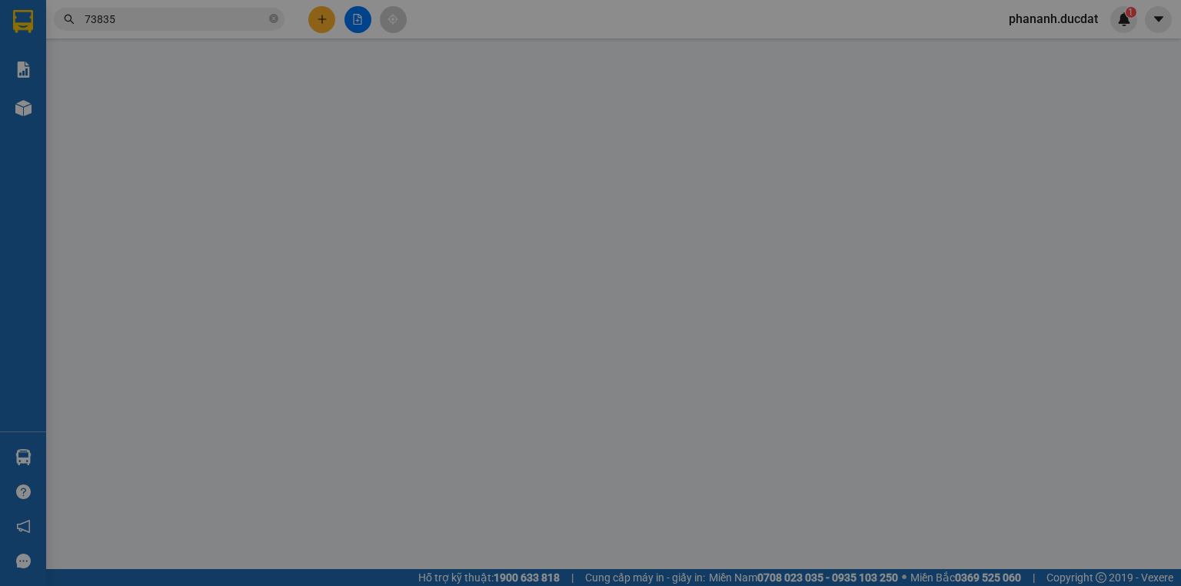
type input "140.000"
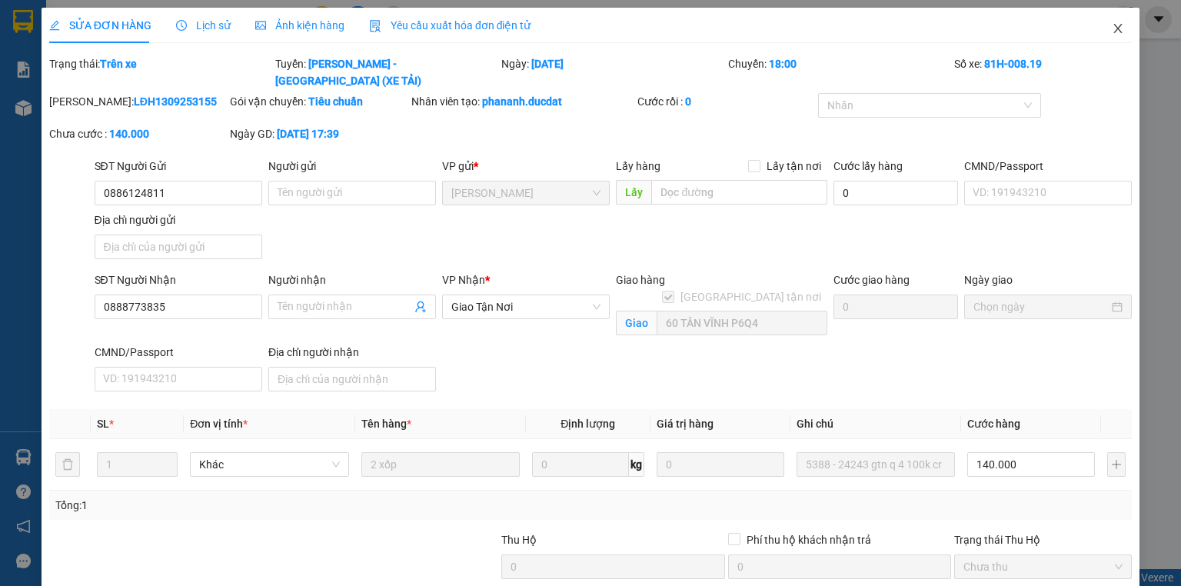
click at [1112, 26] on icon "close" at bounding box center [1118, 28] width 12 height 12
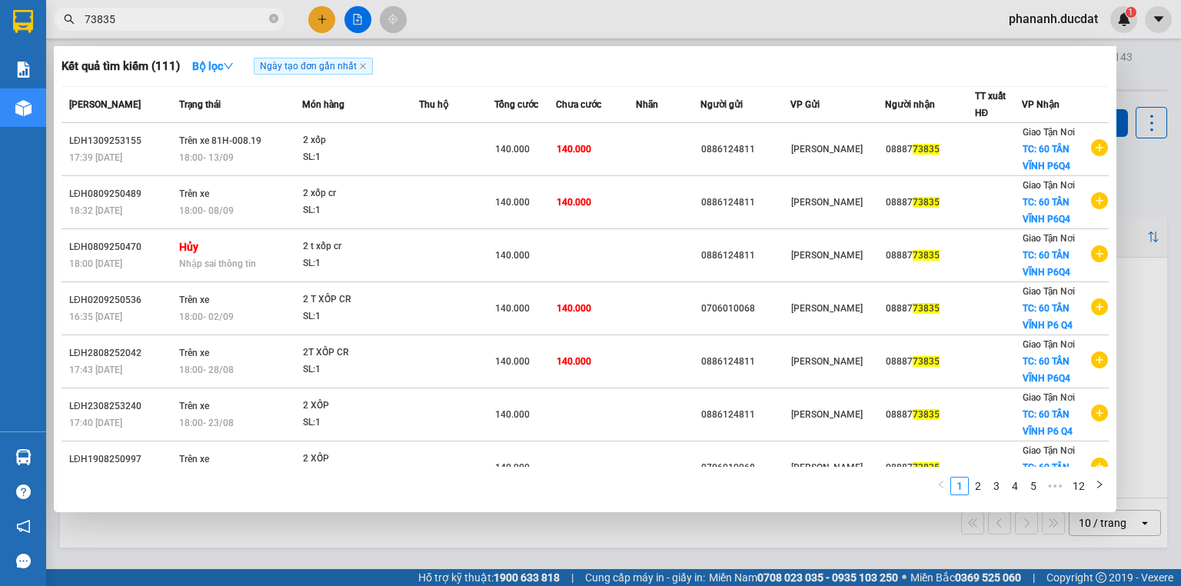
click at [237, 17] on input "73835" at bounding box center [175, 19] width 181 height 17
drag, startPoint x: 144, startPoint y: 24, endPoint x: 61, endPoint y: 33, distance: 82.8
click at [61, 33] on div "Kết quả tìm kiếm ( 111 ) Bộ lọc Ngày tạo đơn gần nhất Mã ĐH Trạng thái Món hàng…" at bounding box center [150, 19] width 300 height 27
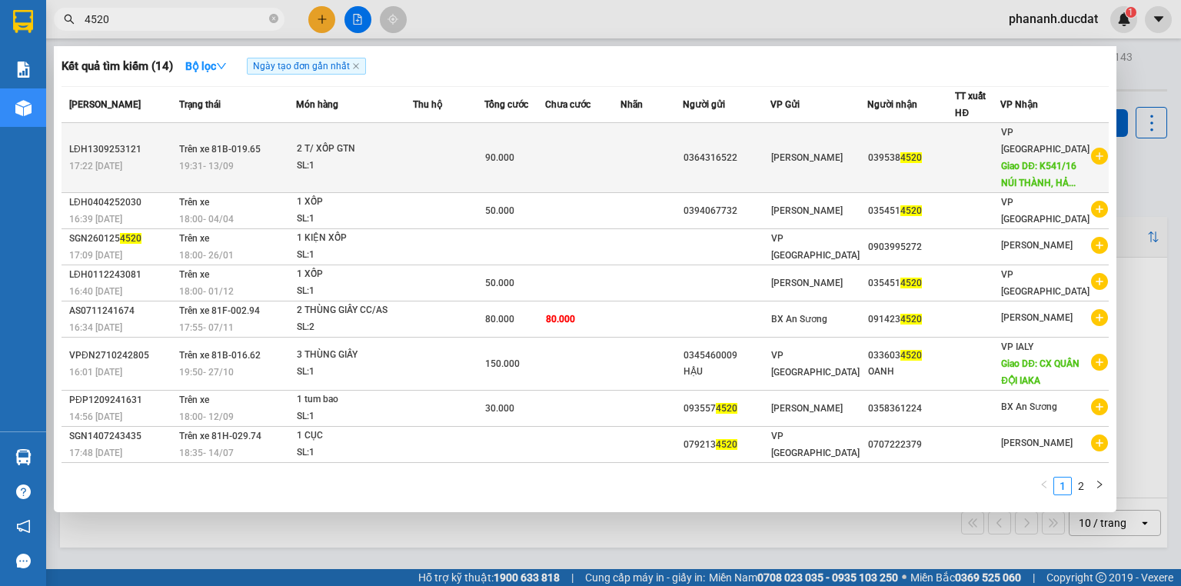
type input "4520"
click at [498, 168] on td "90.000" at bounding box center [514, 158] width 60 height 70
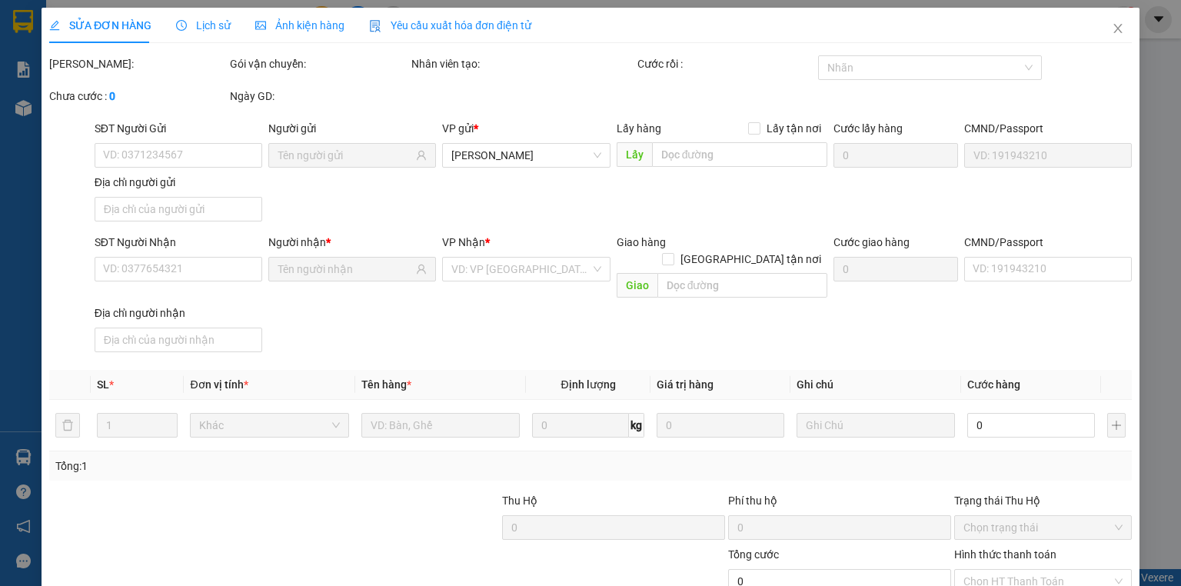
type input "0364316522"
type input "0395384520"
type input "K541/[GEOGRAPHIC_DATA], [GEOGRAPHIC_DATA] , [GEOGRAPHIC_DATA]"
type input "90.000"
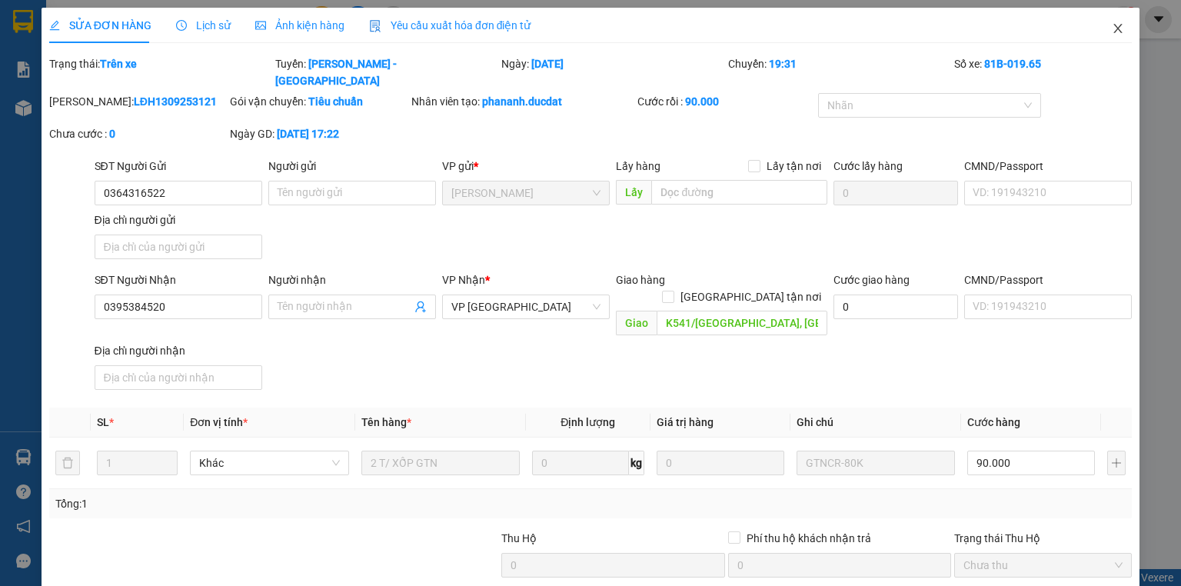
click at [1116, 35] on span "Close" at bounding box center [1117, 29] width 43 height 43
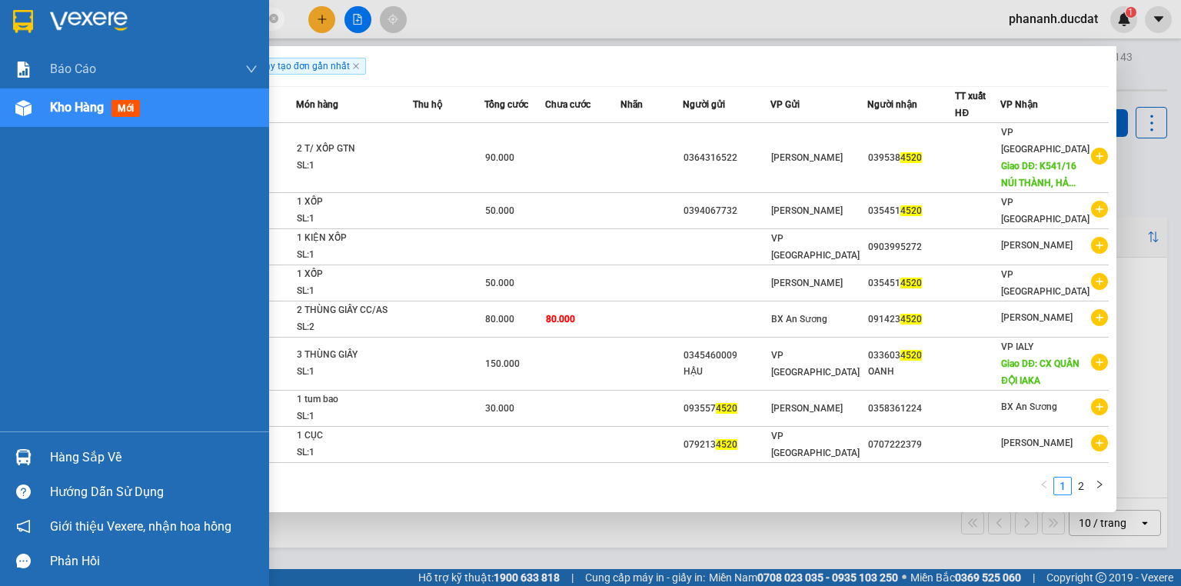
drag, startPoint x: 133, startPoint y: 21, endPoint x: 0, endPoint y: 30, distance: 133.3
click at [0, 30] on section "Kết quả tìm kiếm ( 14 ) Bộ lọc Ngày tạo đơn gần nhất Mã ĐH Trạng thái Món hàng …" at bounding box center [590, 293] width 1181 height 586
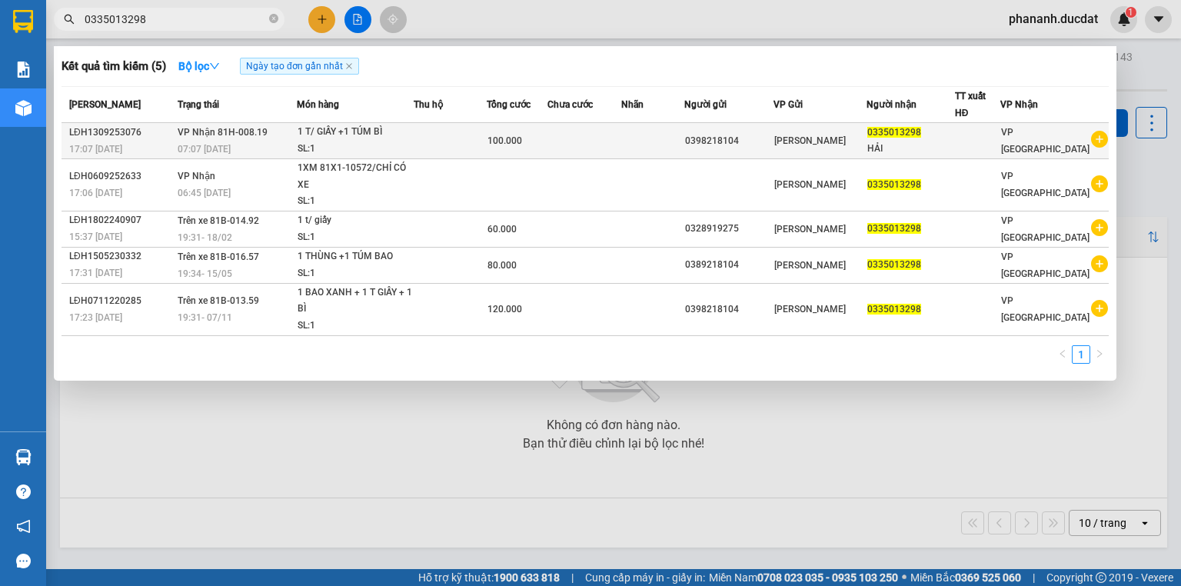
type input "0335013298"
click at [541, 138] on div "100.000" at bounding box center [516, 140] width 59 height 17
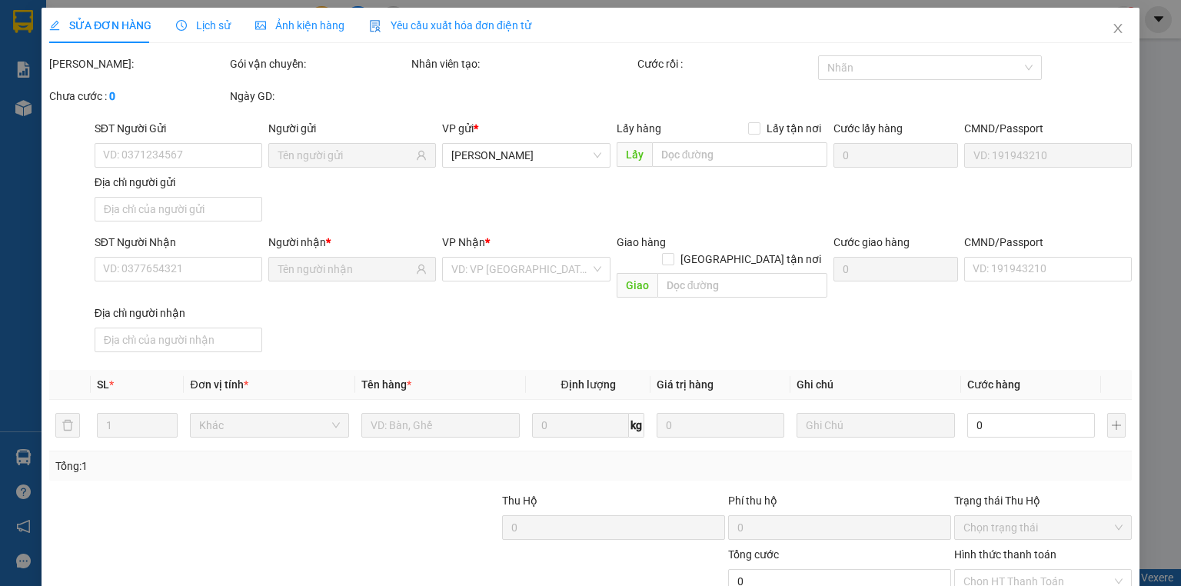
type input "0398218104"
type input "0335013298"
type input "100.000"
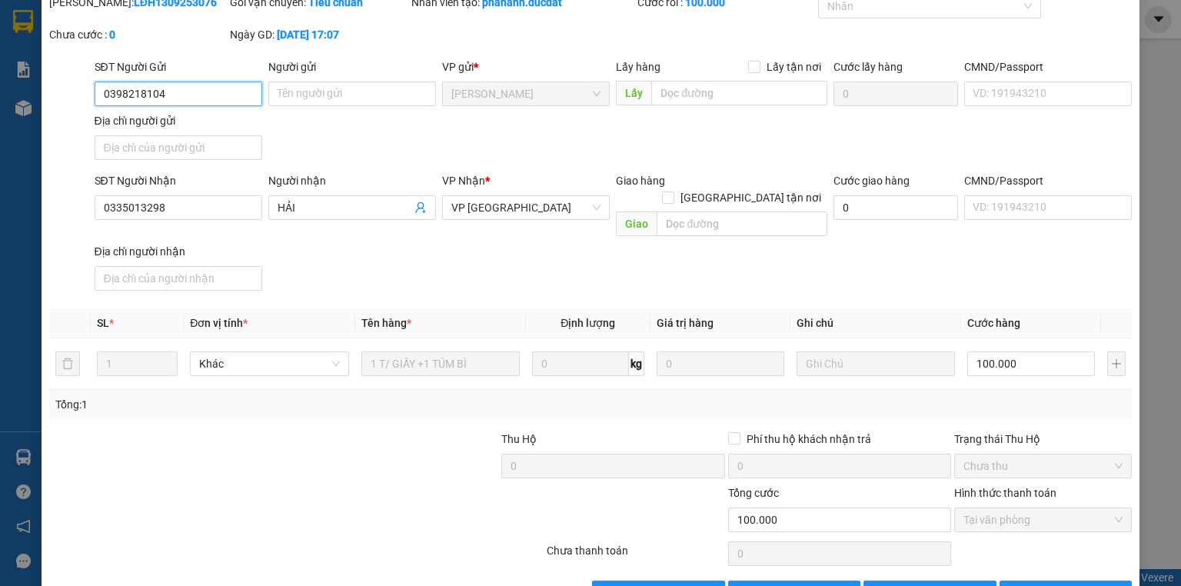
scroll to position [92, 0]
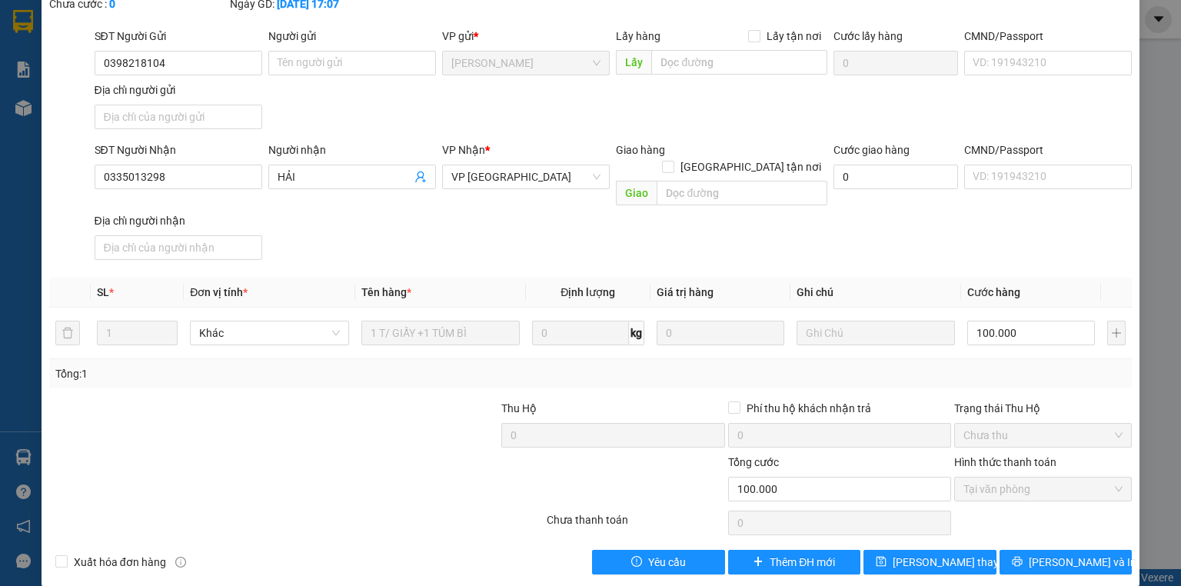
click at [1153, 117] on div "SỬA ĐƠN HÀNG Lịch sử Ảnh kiện hàng Yêu cầu xuất hóa đơn điện tử Total Paid Fee …" at bounding box center [590, 293] width 1181 height 586
click at [1158, 206] on div "SỬA ĐƠN HÀNG Lịch sử Ảnh kiện hàng Yêu cầu xuất hóa đơn điện tử Total Paid Fee …" at bounding box center [590, 293] width 1181 height 586
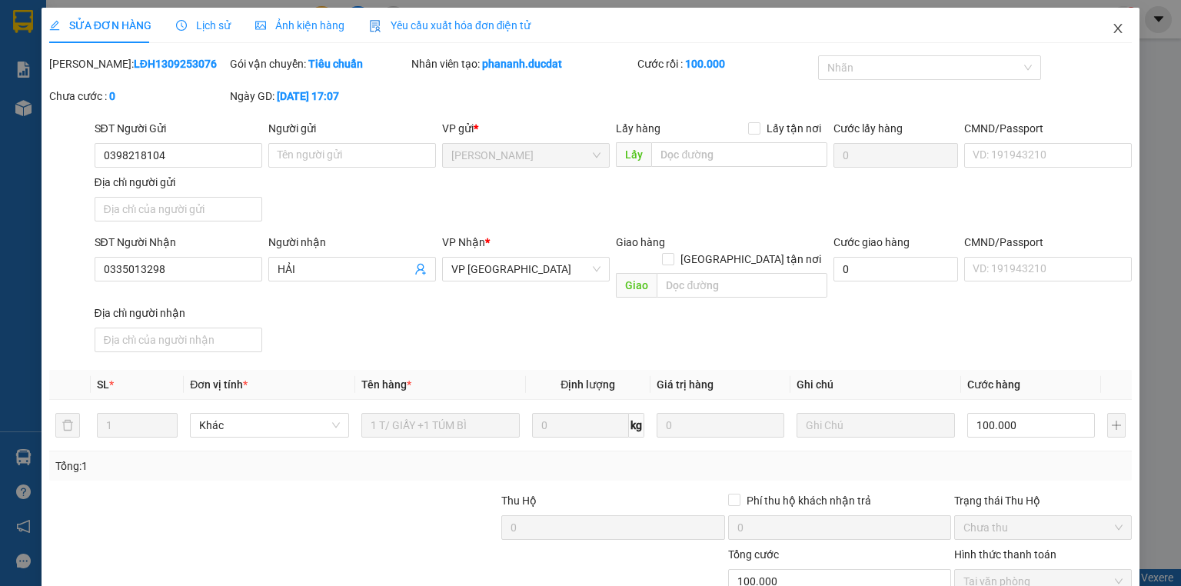
click at [1109, 36] on span "Close" at bounding box center [1117, 29] width 43 height 43
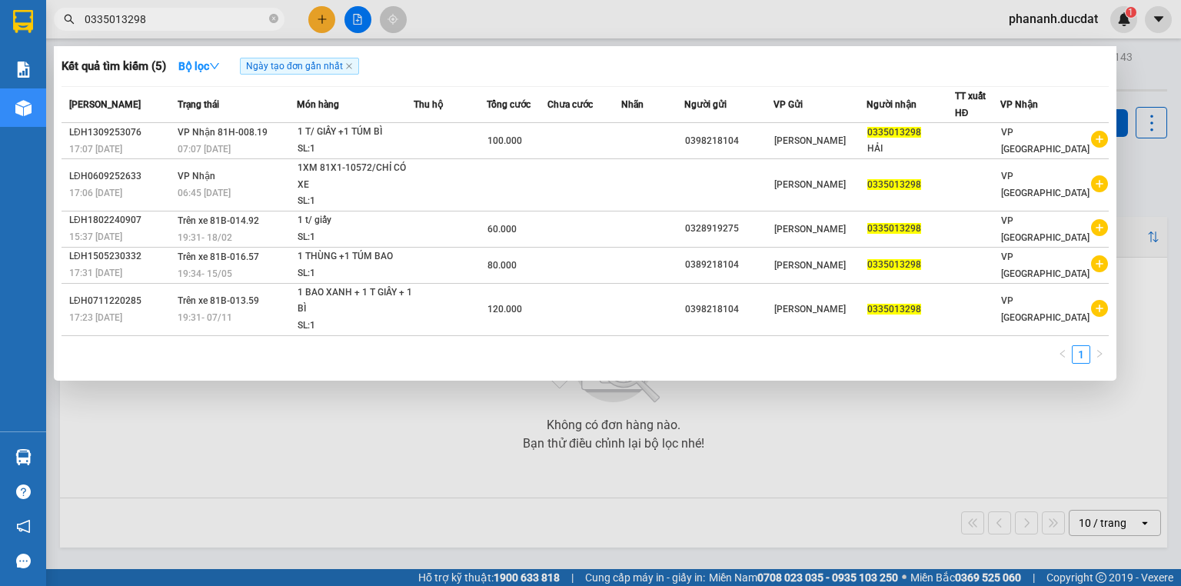
click at [197, 15] on input "0335013298" at bounding box center [175, 19] width 181 height 17
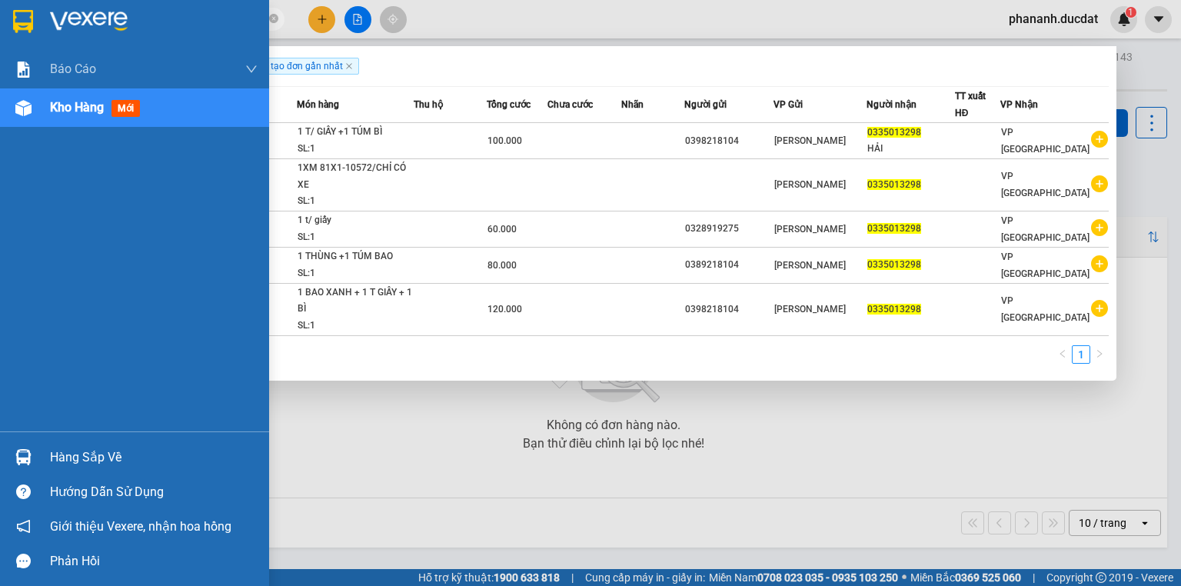
drag, startPoint x: 197, startPoint y: 15, endPoint x: 12, endPoint y: 19, distance: 185.3
click at [12, 19] on section "Kết quả tìm kiếm ( 5 ) Bộ lọc Ngày tạo đơn gần nhất Mã ĐH Trạng thái Món hàng T…" at bounding box center [590, 293] width 1181 height 586
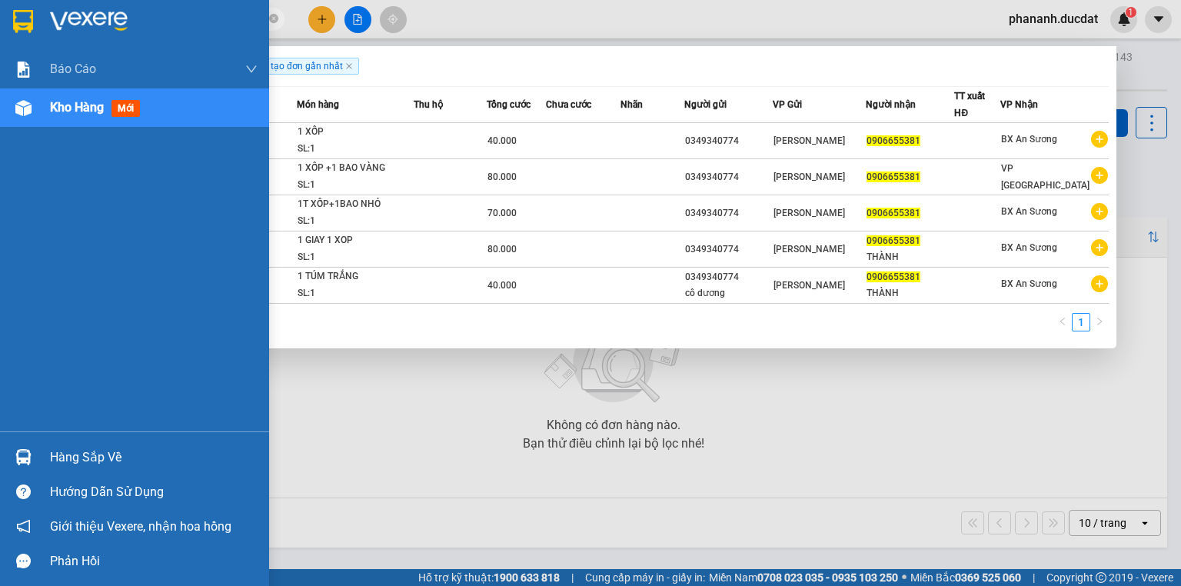
drag, startPoint x: 150, startPoint y: 23, endPoint x: 43, endPoint y: 41, distance: 108.3
click at [43, 41] on section "Kết quả tìm kiếm ( 5 ) Bộ lọc Ngày tạo đơn gần nhất Mã ĐH Trạng thái Món hàng T…" at bounding box center [590, 293] width 1181 height 586
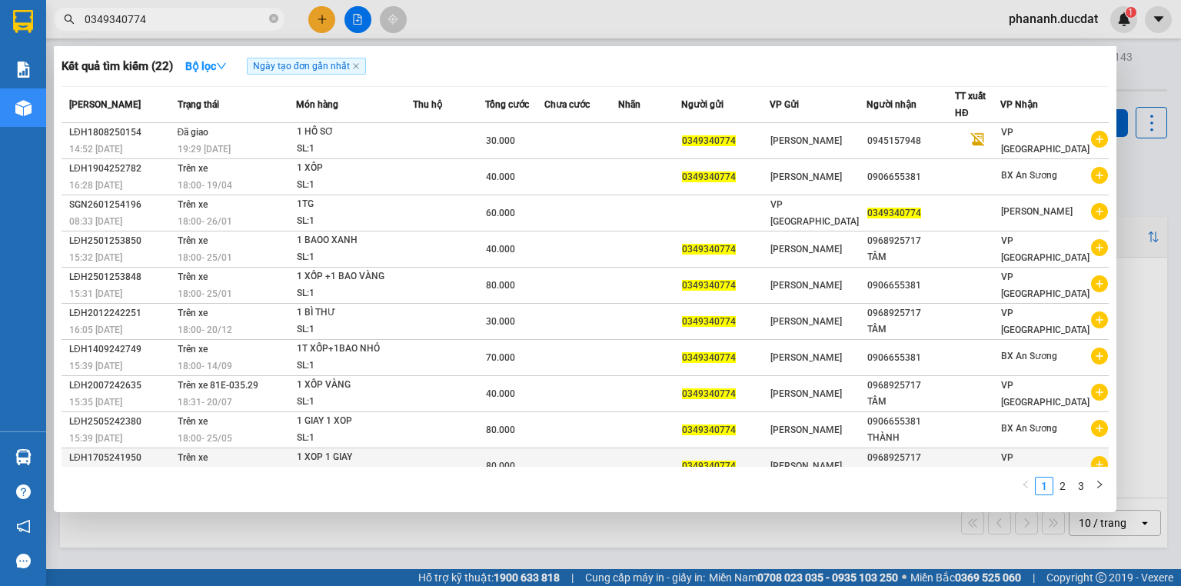
scroll to position [12, 0]
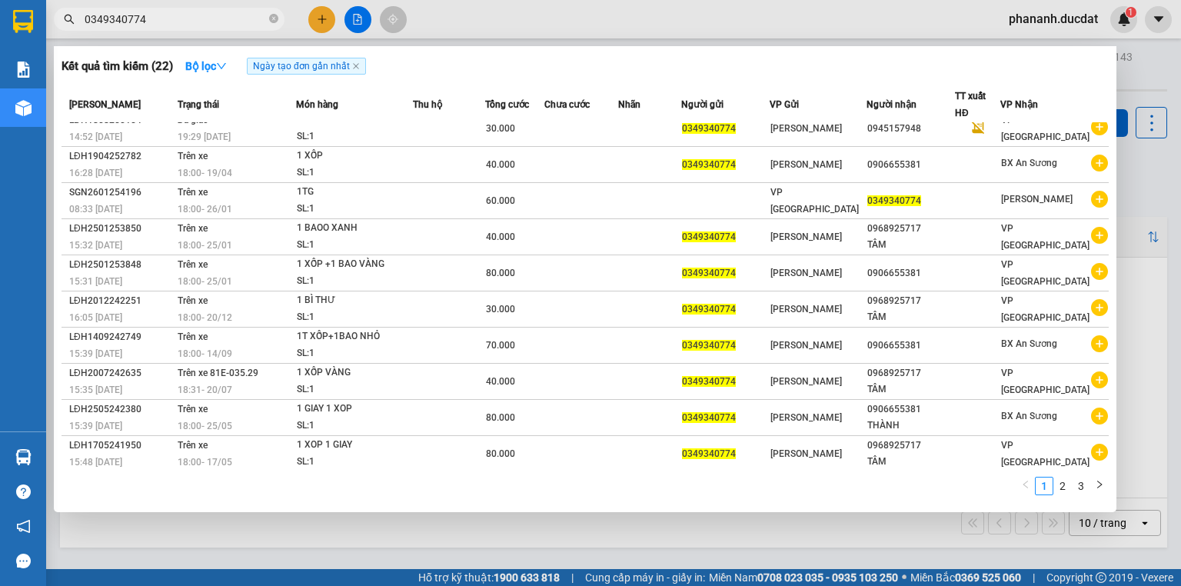
drag, startPoint x: 194, startPoint y: 22, endPoint x: 77, endPoint y: 39, distance: 118.2
click at [77, 33] on div "Kết quả tìm kiếm ( 22 ) Bộ lọc Ngày tạo đơn gần nhất Mã ĐH Trạng thái Món hàng …" at bounding box center [150, 19] width 300 height 27
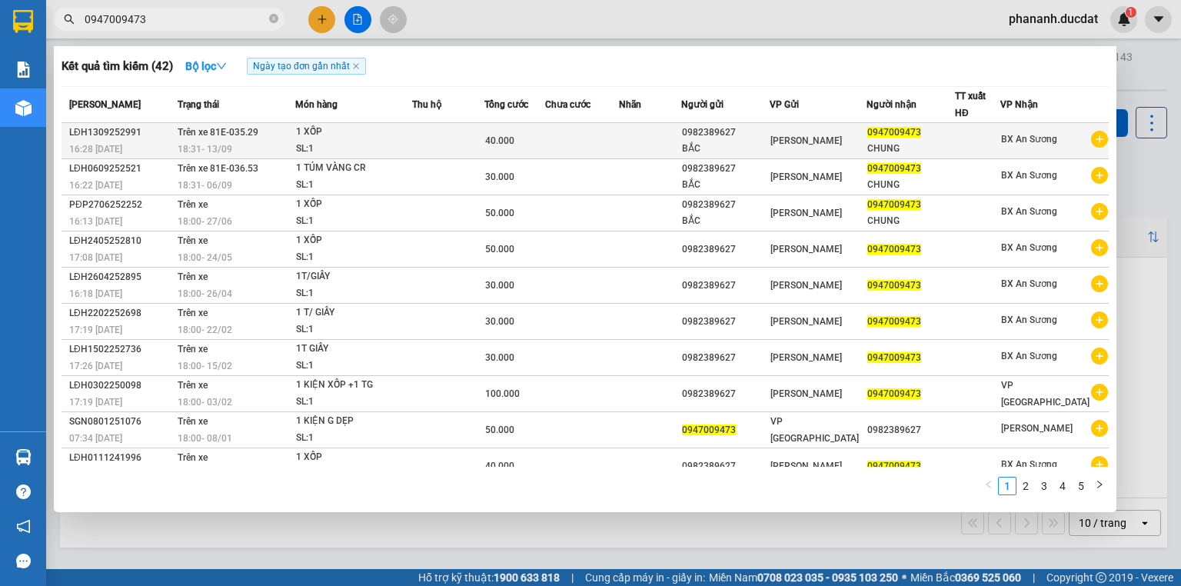
type input "0947009473"
click at [454, 141] on td at bounding box center [448, 141] width 72 height 36
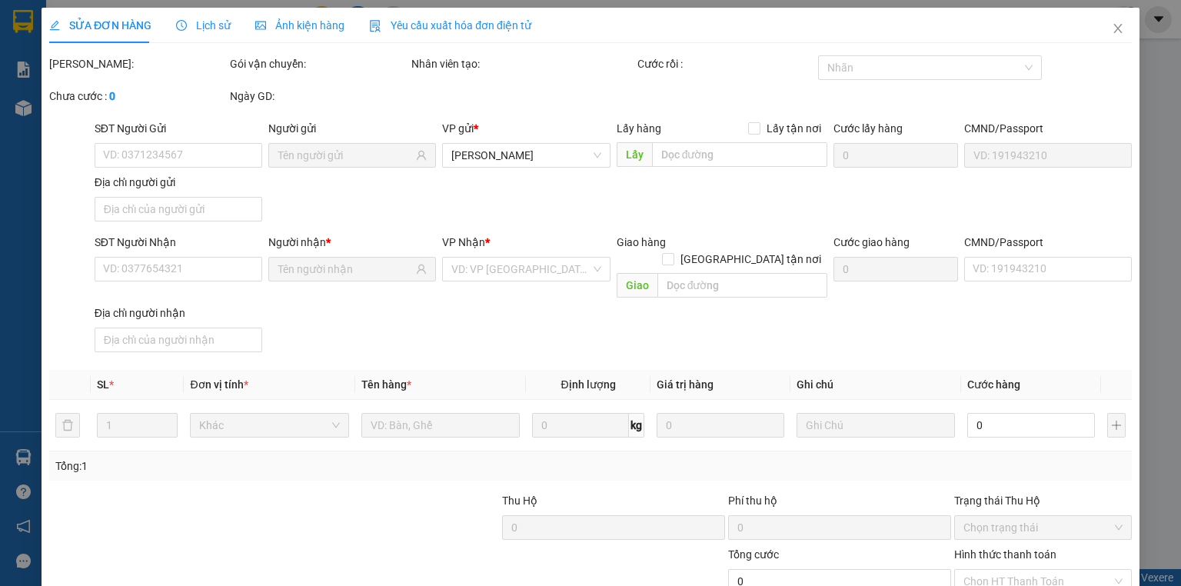
type input "0982389627"
type input "0947009473"
type input "40.000"
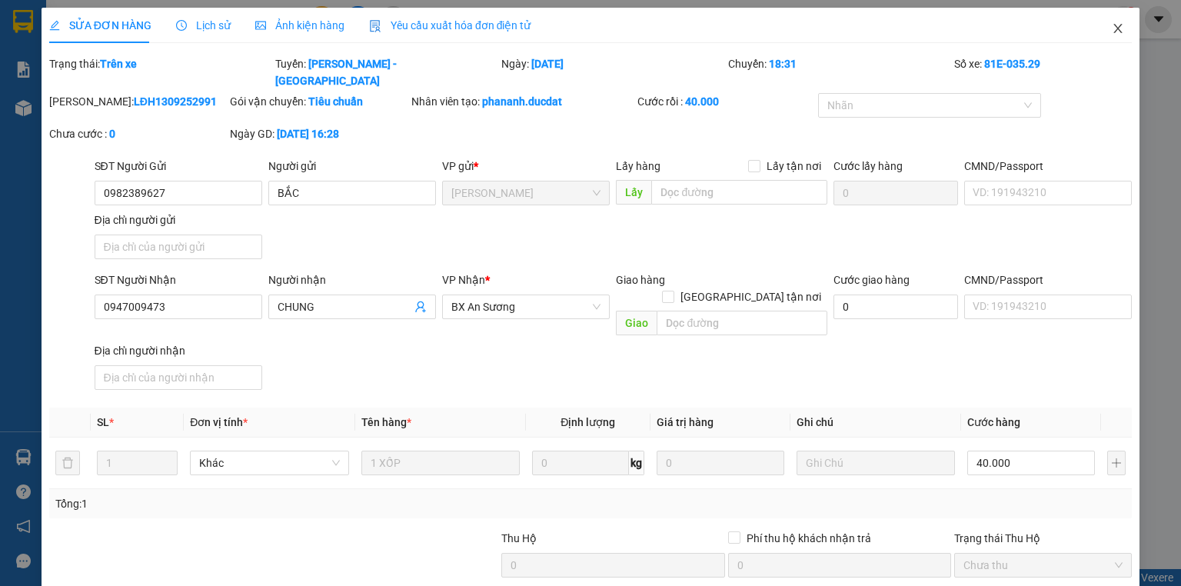
click at [1114, 27] on icon "close" at bounding box center [1118, 28] width 8 height 9
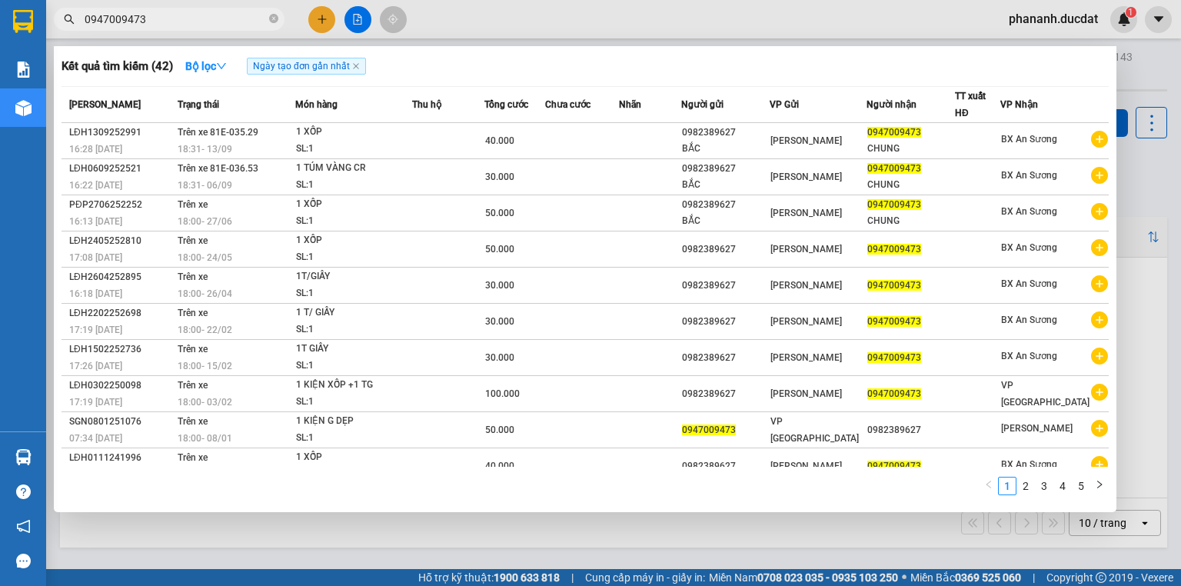
click at [146, 22] on input "0947009473" at bounding box center [175, 19] width 181 height 17
click at [1141, 71] on div at bounding box center [590, 293] width 1181 height 586
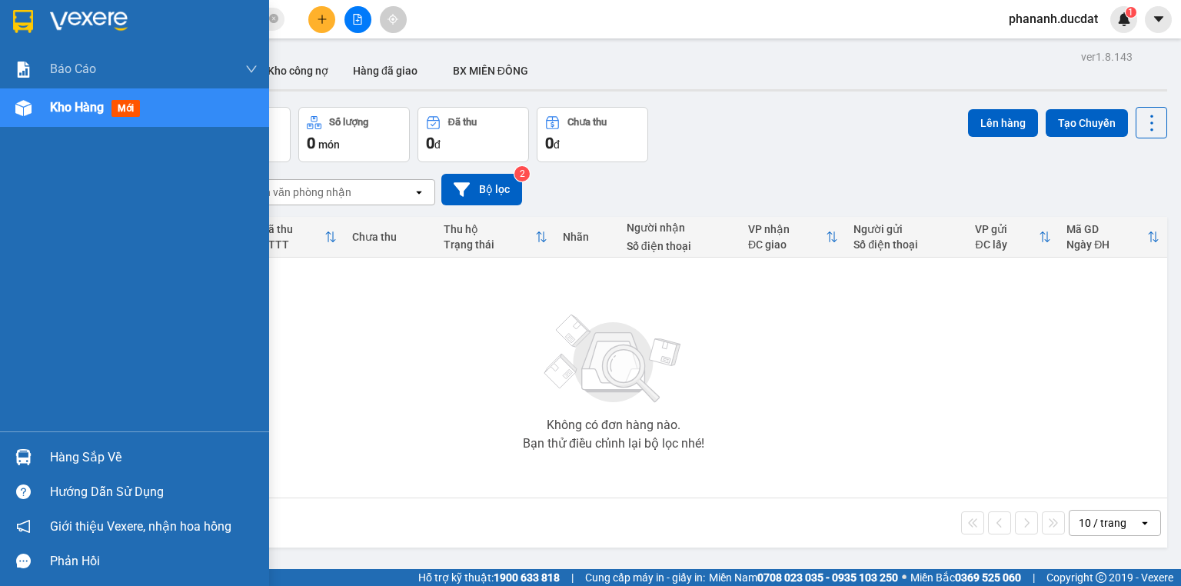
click at [78, 108] on span "Kho hàng" at bounding box center [77, 107] width 54 height 15
click at [128, 109] on span "mới" at bounding box center [125, 108] width 28 height 17
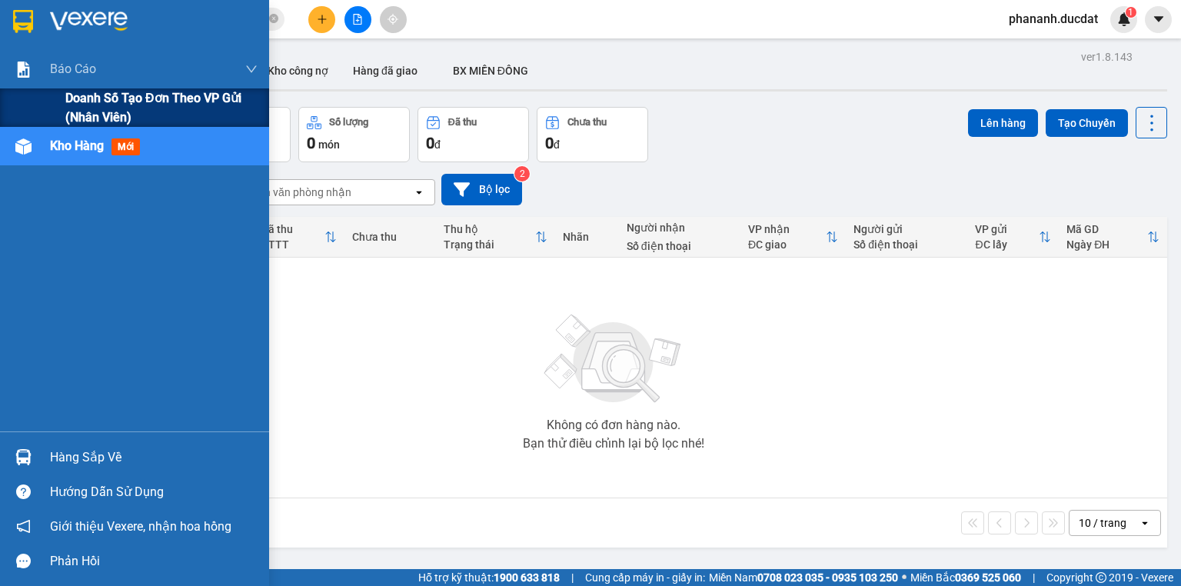
click at [104, 98] on span "Doanh số tạo đơn theo VP gửi (nhân viên)" at bounding box center [161, 107] width 192 height 38
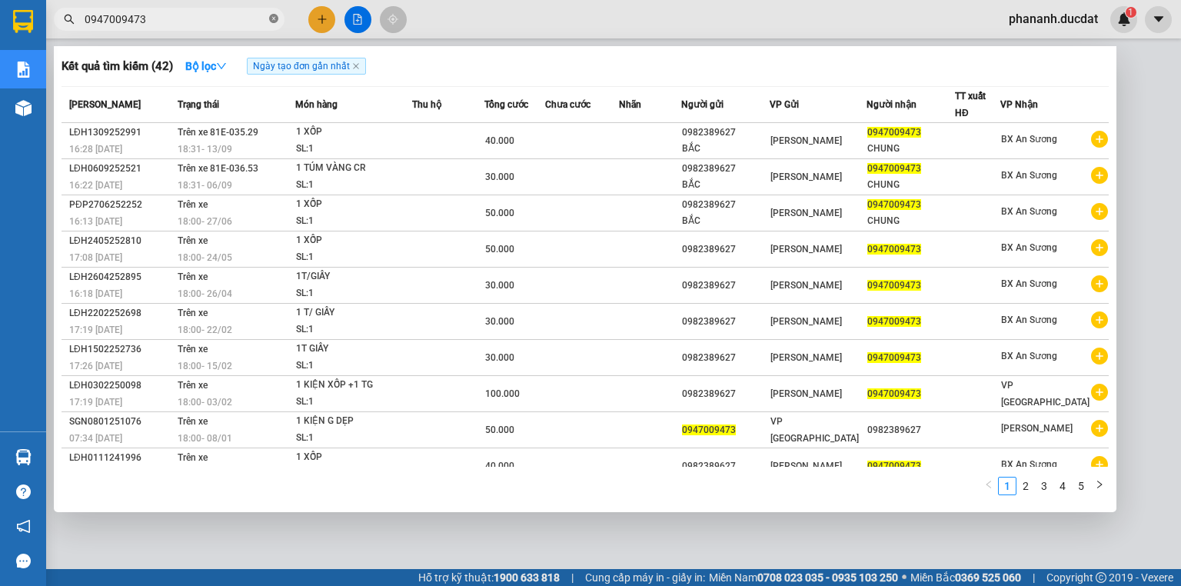
click at [276, 15] on icon "close-circle" at bounding box center [273, 18] width 9 height 9
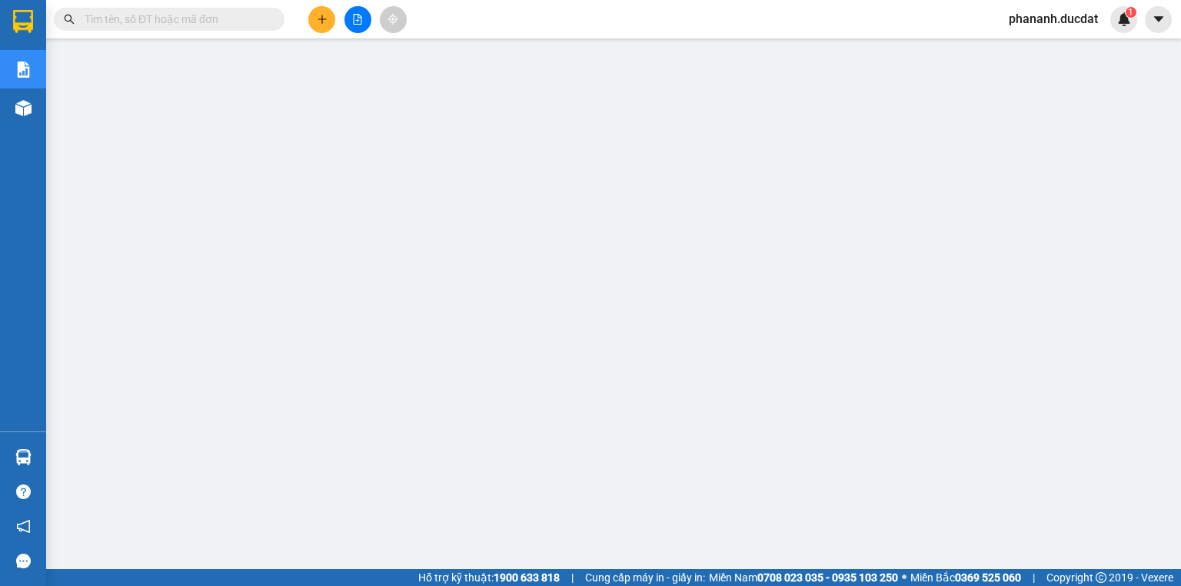
click at [203, 25] on input "text" at bounding box center [175, 19] width 181 height 17
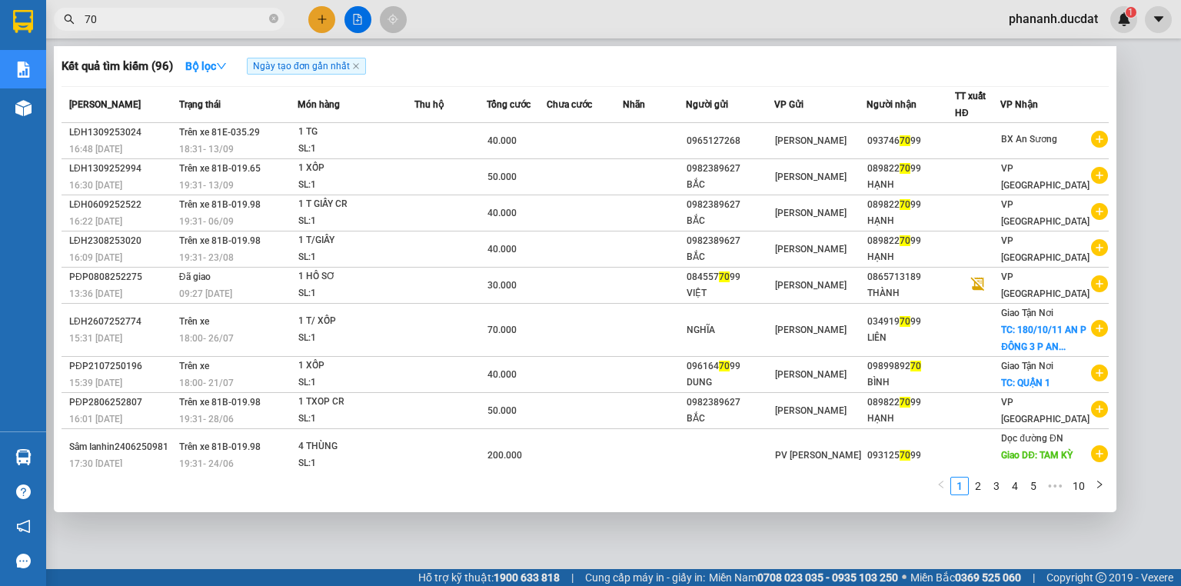
type input "7"
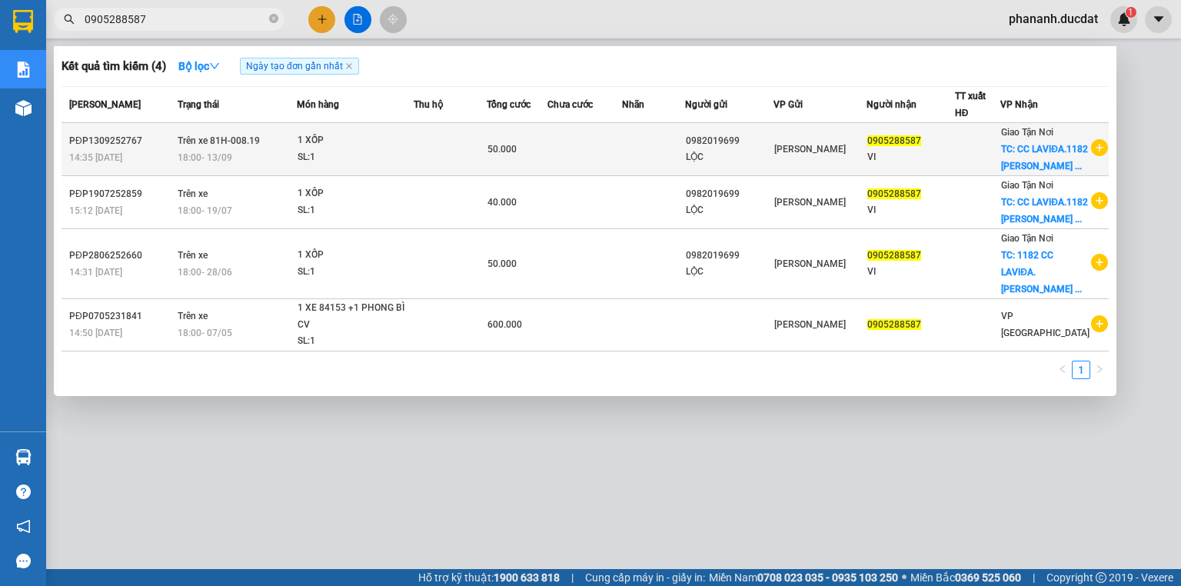
type input "0905288587"
click at [685, 168] on td at bounding box center [653, 149] width 63 height 53
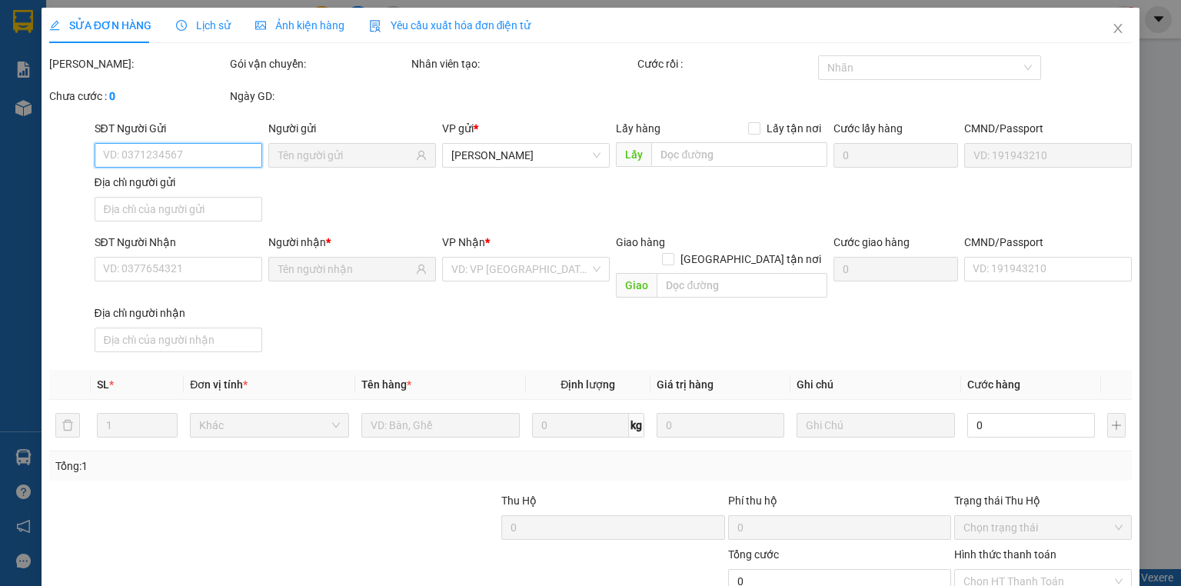
type input "0982019699"
type input "LỘC"
type input "0905288587"
type input "VI"
checkbox input "true"
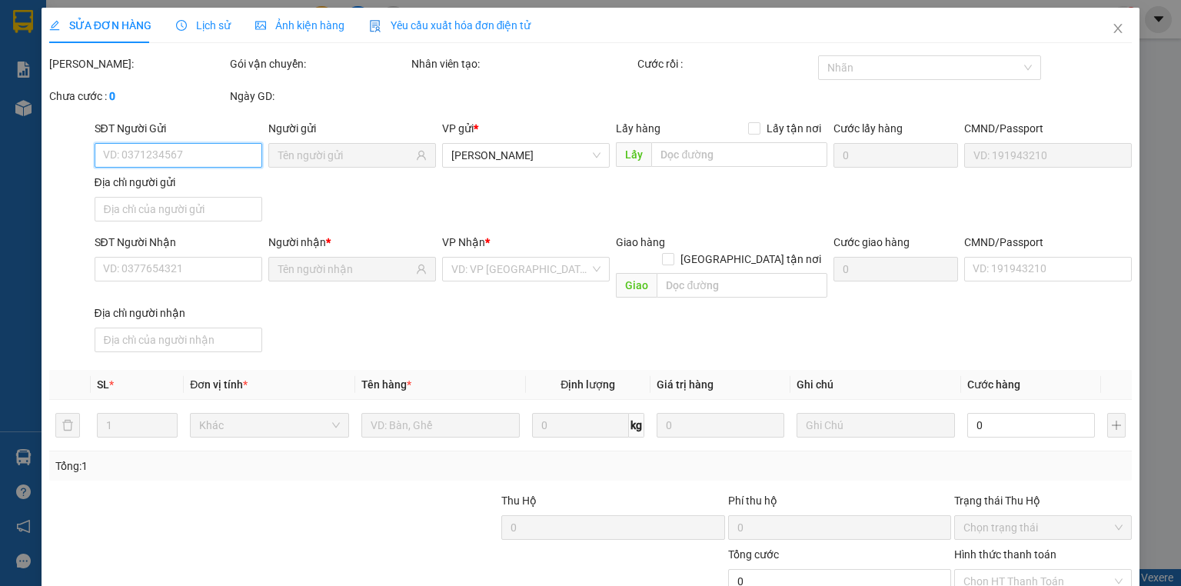
type input "CC LAVIĐA.1182 [PERSON_NAME].Q7"
type input "50.000"
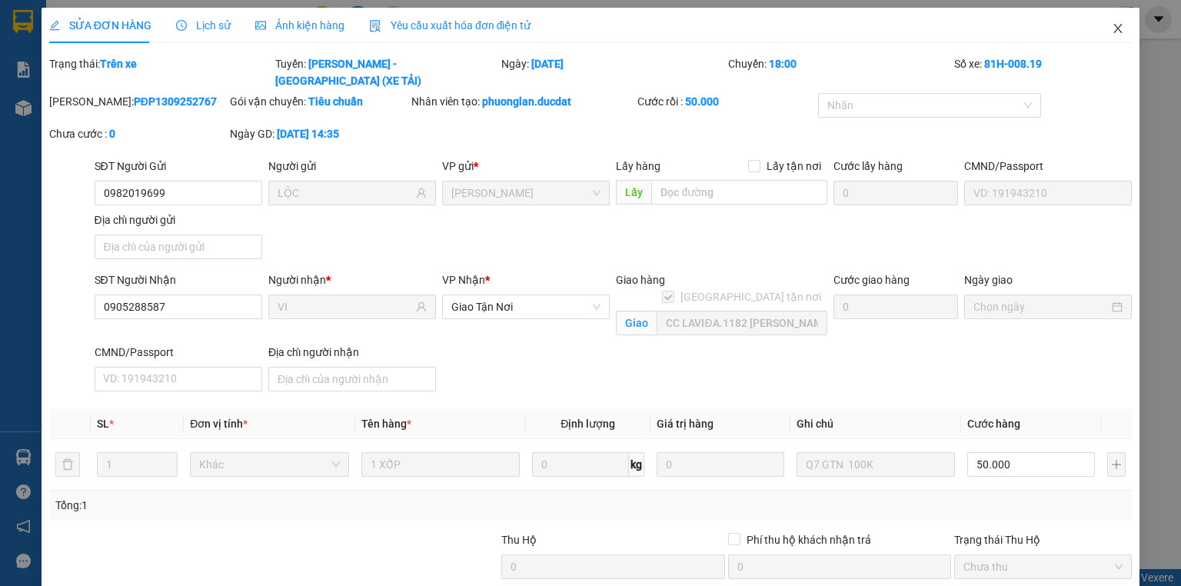
click at [1112, 25] on icon "close" at bounding box center [1118, 28] width 12 height 12
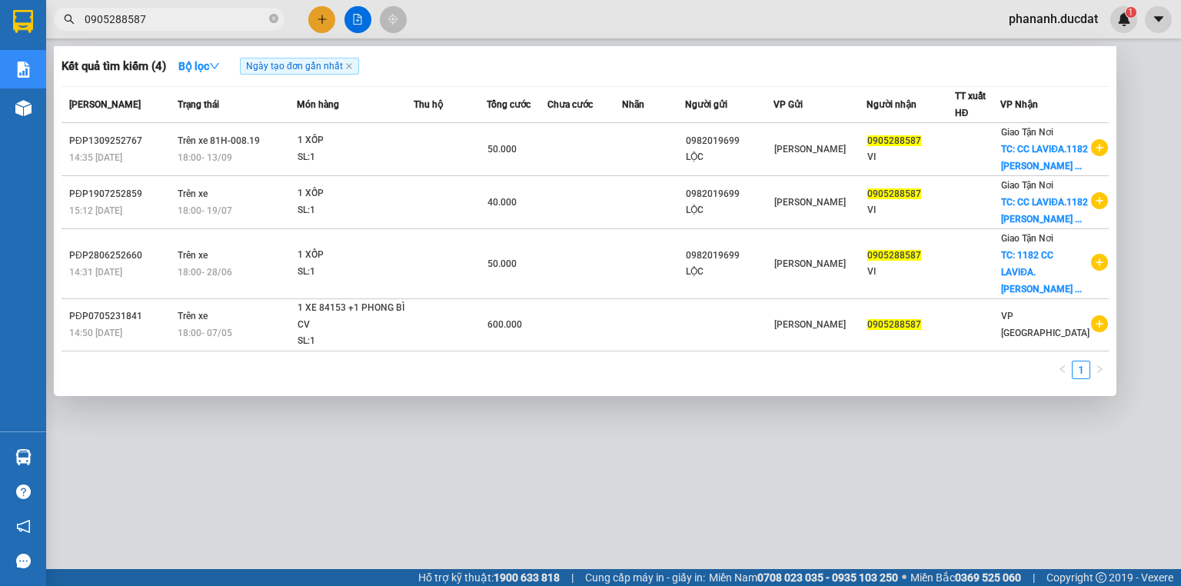
click at [187, 9] on span "0905288587" at bounding box center [169, 19] width 231 height 23
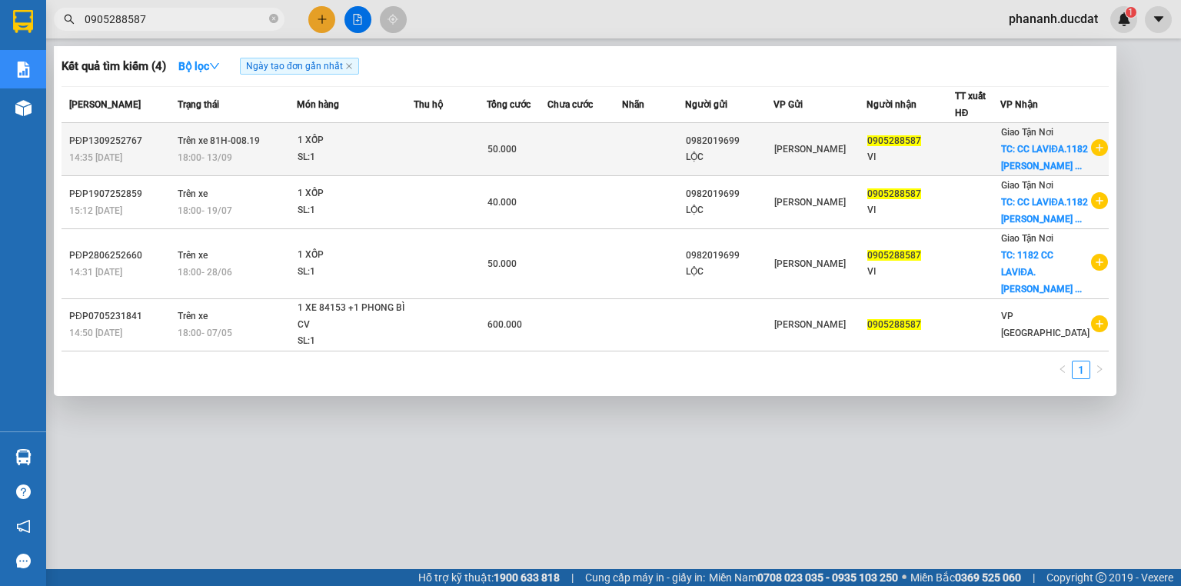
click at [332, 149] on div "1 XỐP" at bounding box center [354, 140] width 115 height 17
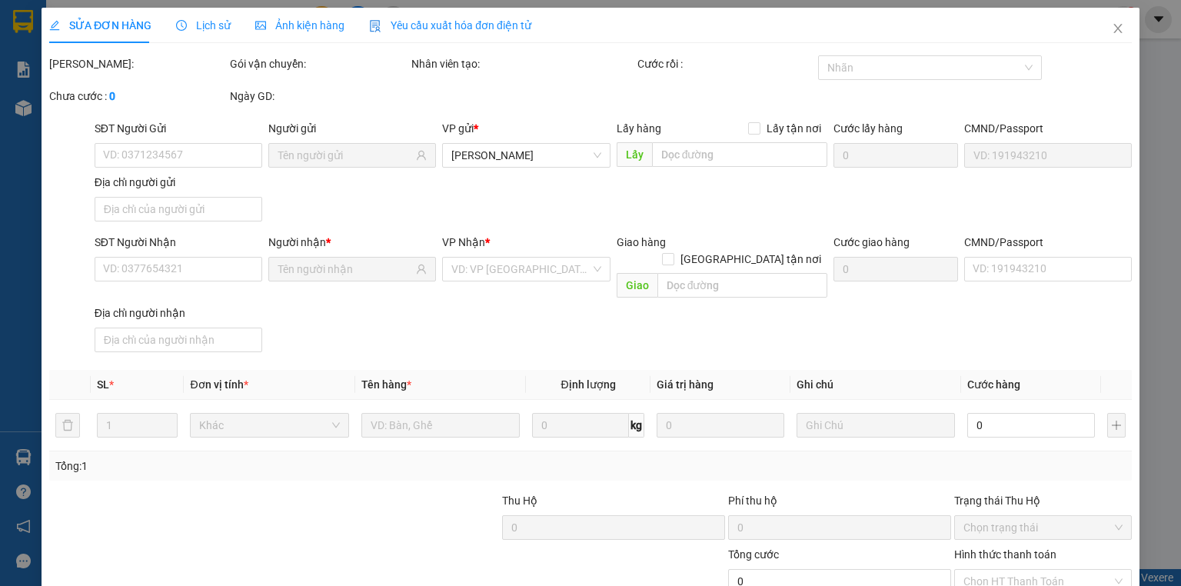
type input "0982019699"
type input "LỘC"
type input "0905288587"
type input "VI"
checkbox input "true"
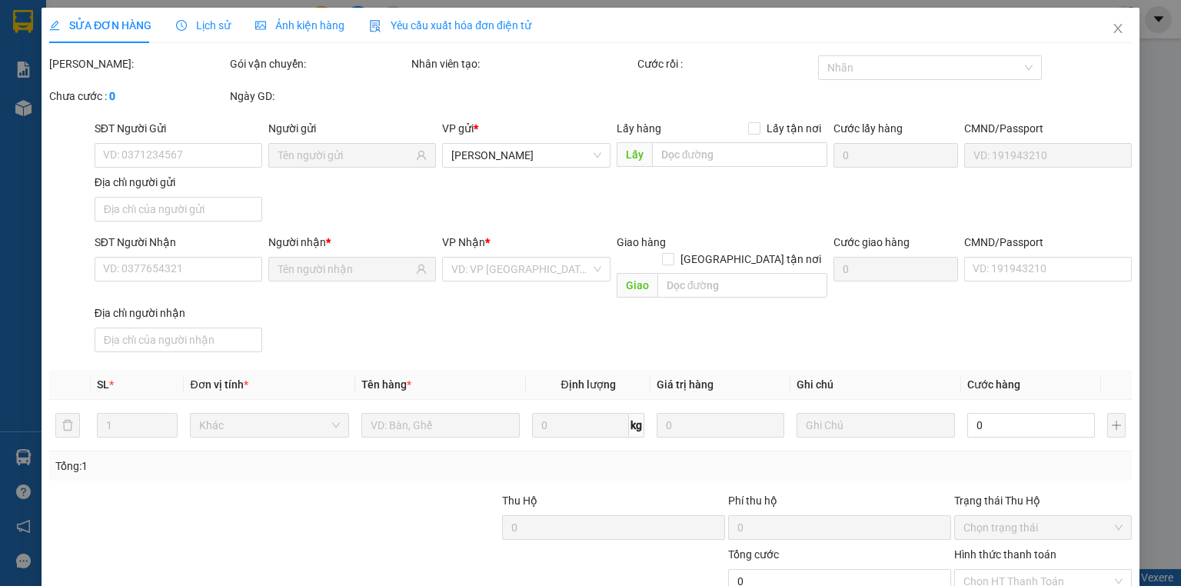
type input "CC LAVIĐA.1182 [PERSON_NAME].Q7"
type input "50.000"
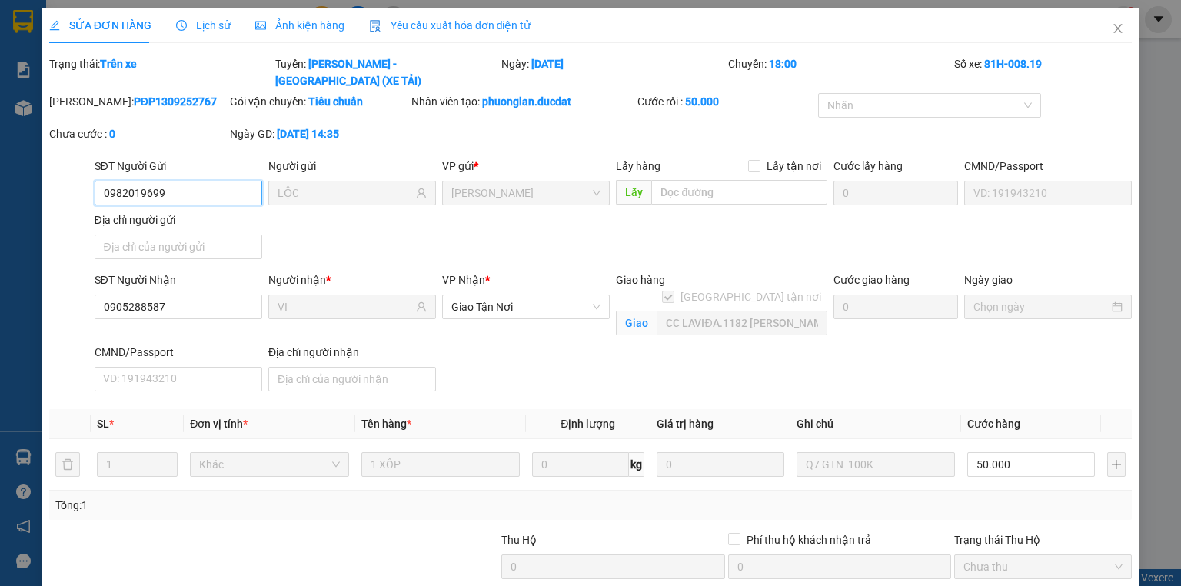
scroll to position [131, 0]
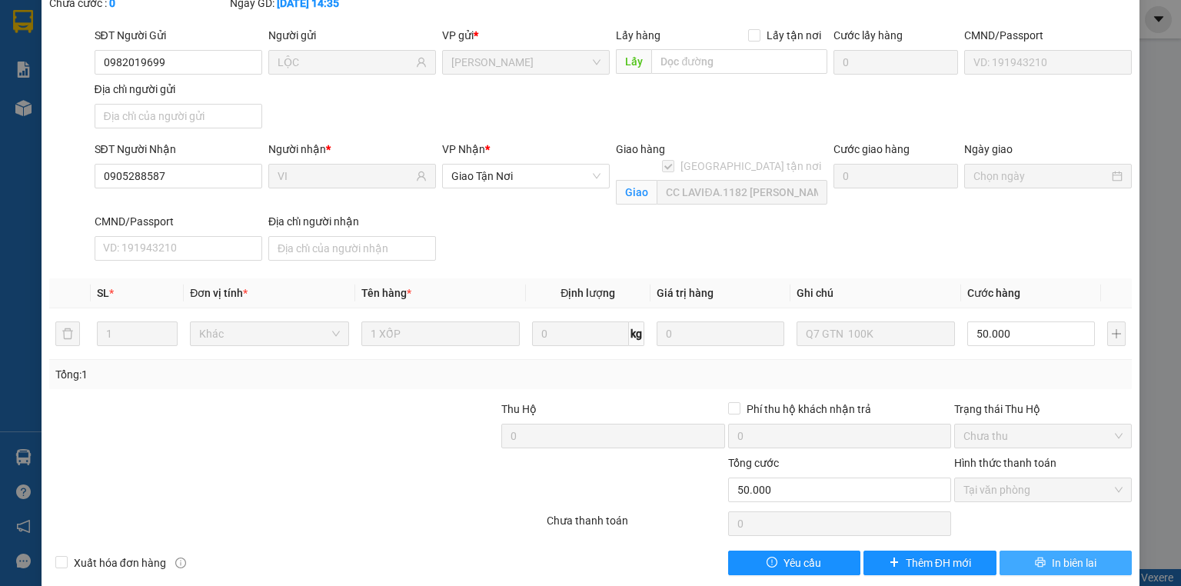
click at [1035, 557] on icon "printer" at bounding box center [1040, 562] width 10 height 10
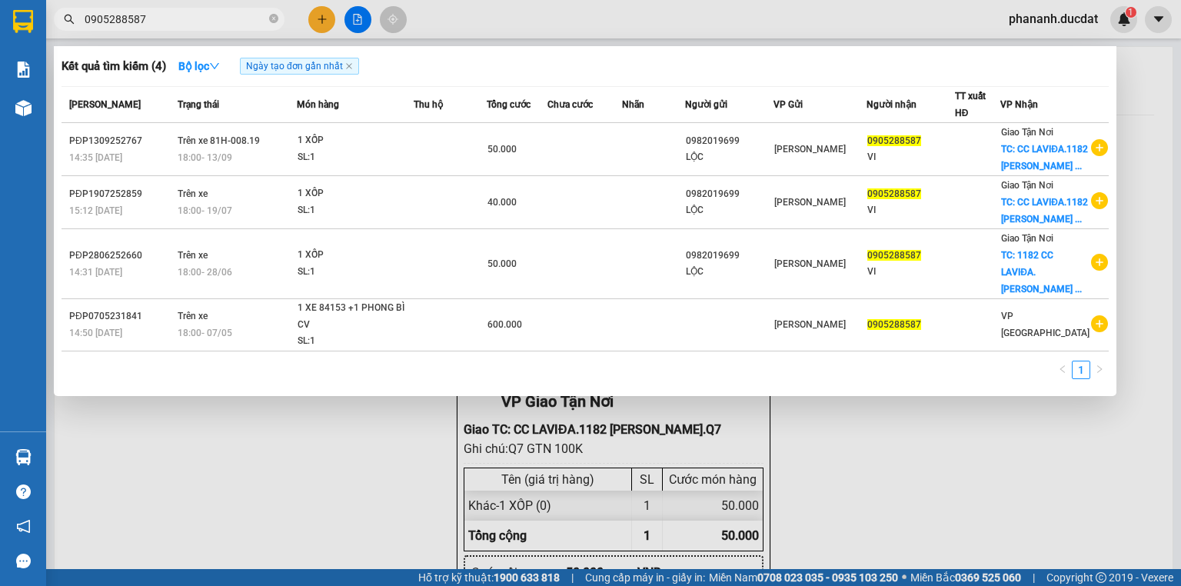
drag, startPoint x: 167, startPoint y: 22, endPoint x: 0, endPoint y: -3, distance: 168.7
click at [0, 0] on html "Kết quả tìm kiếm ( 4 ) Bộ lọc Ngày tạo đơn gần nhất Mã ĐH Trạng thái Món hàng T…" at bounding box center [590, 293] width 1181 height 586
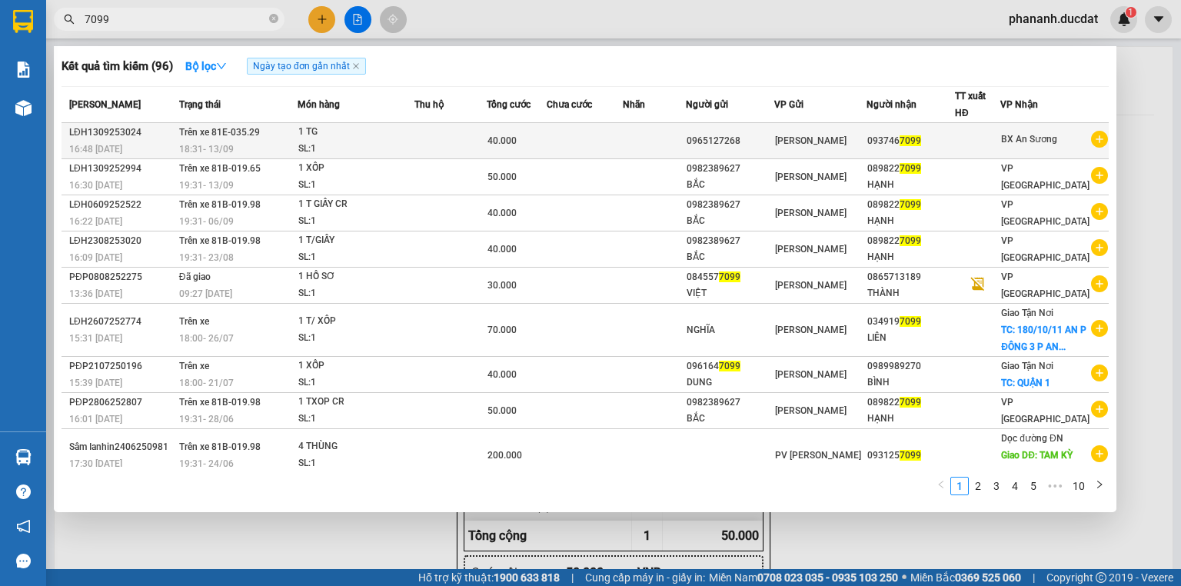
type input "7099"
click at [726, 143] on div "0965127268" at bounding box center [729, 141] width 87 height 16
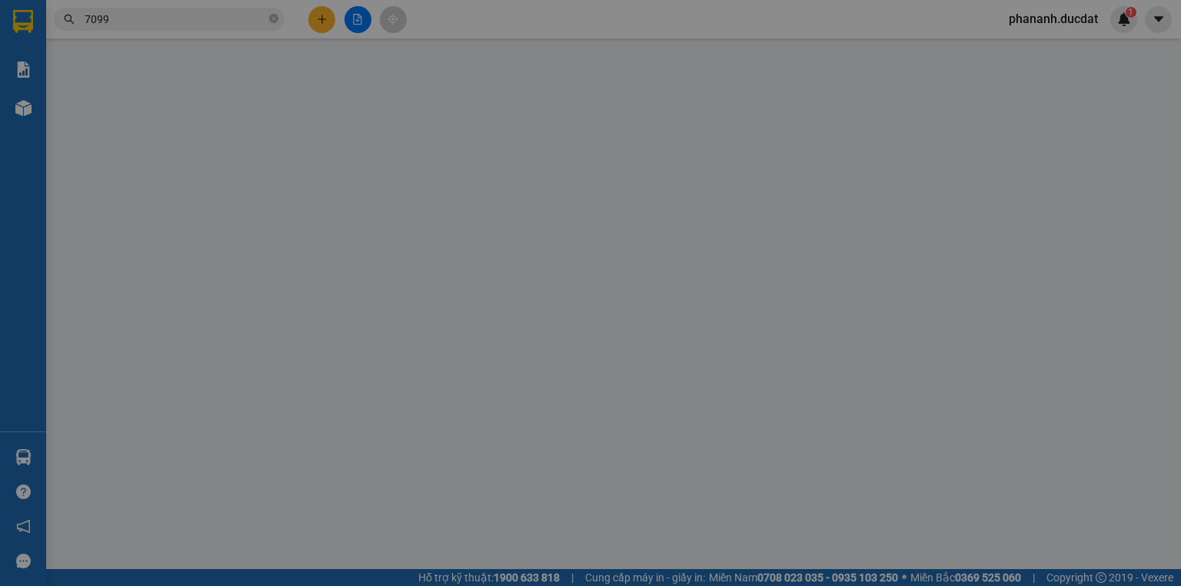
type input "0965127268"
type input "0937467099"
type input "40.000"
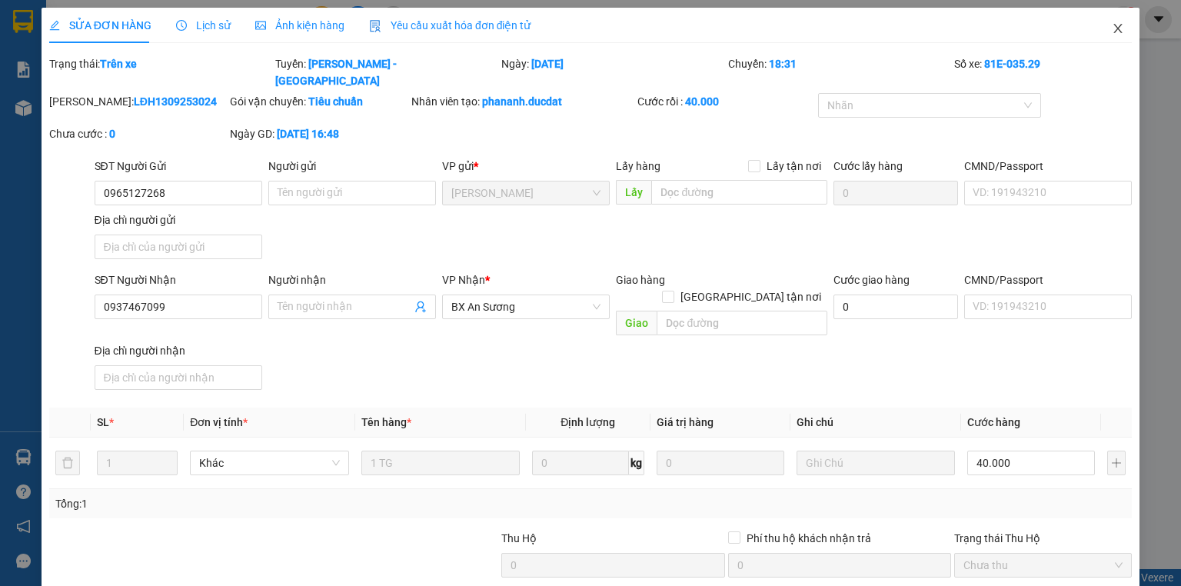
click at [1117, 25] on span "Close" at bounding box center [1117, 29] width 43 height 43
